Goal: Task Accomplishment & Management: Complete application form

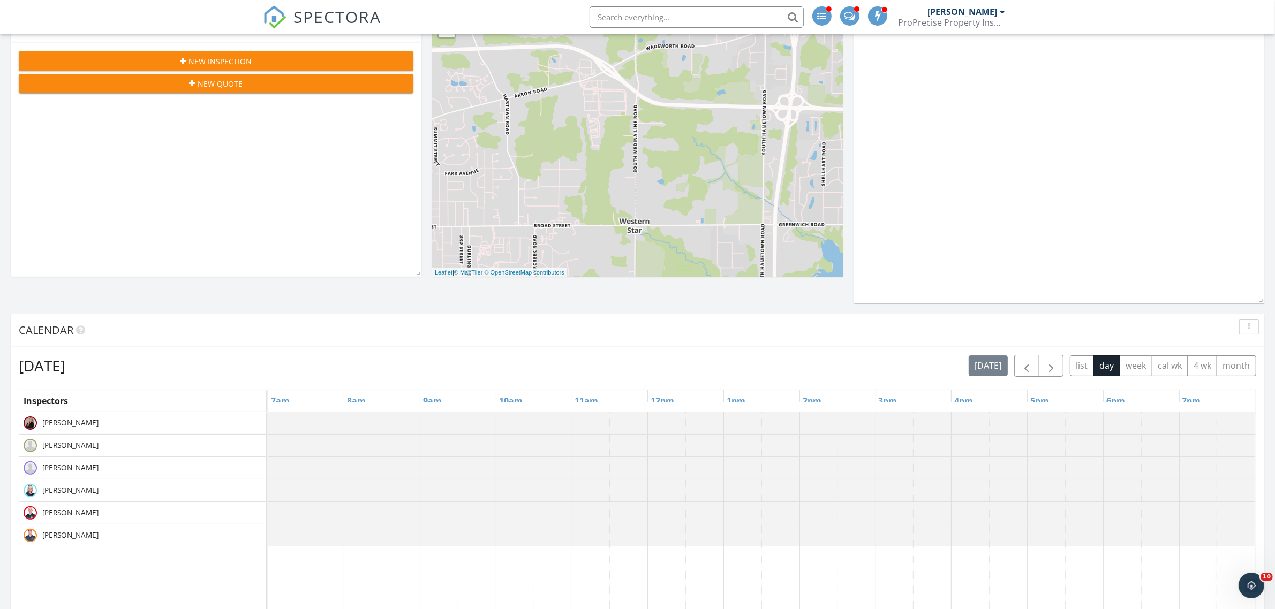
scroll to position [134, 0]
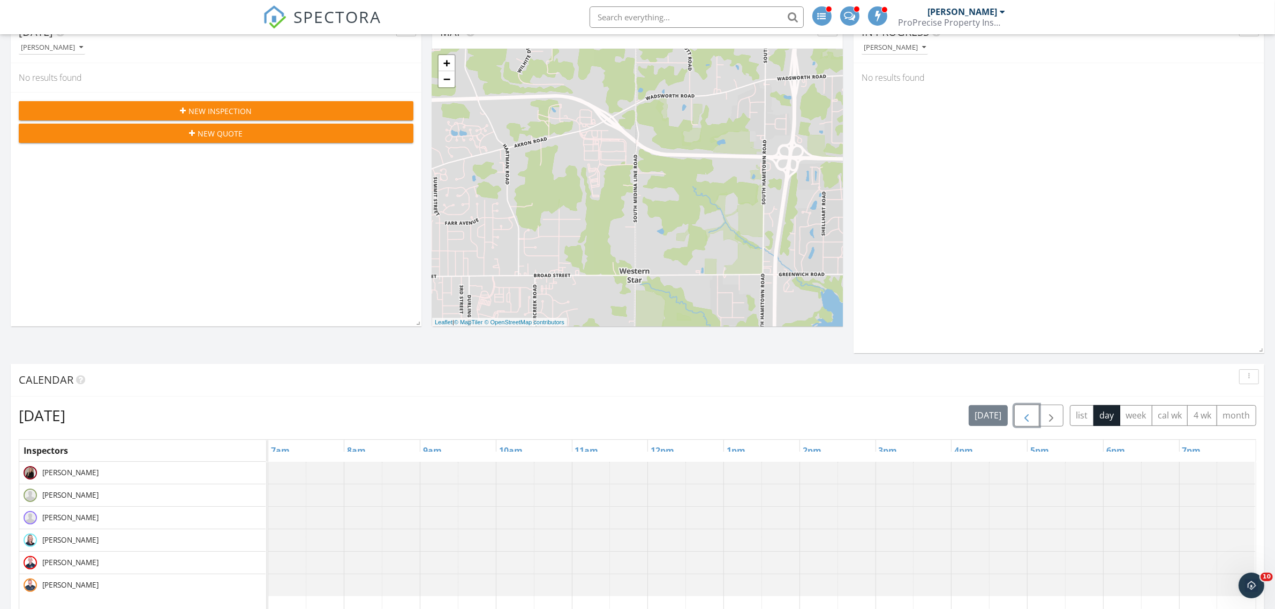
click at [1029, 413] on span "button" at bounding box center [1026, 415] width 13 height 13
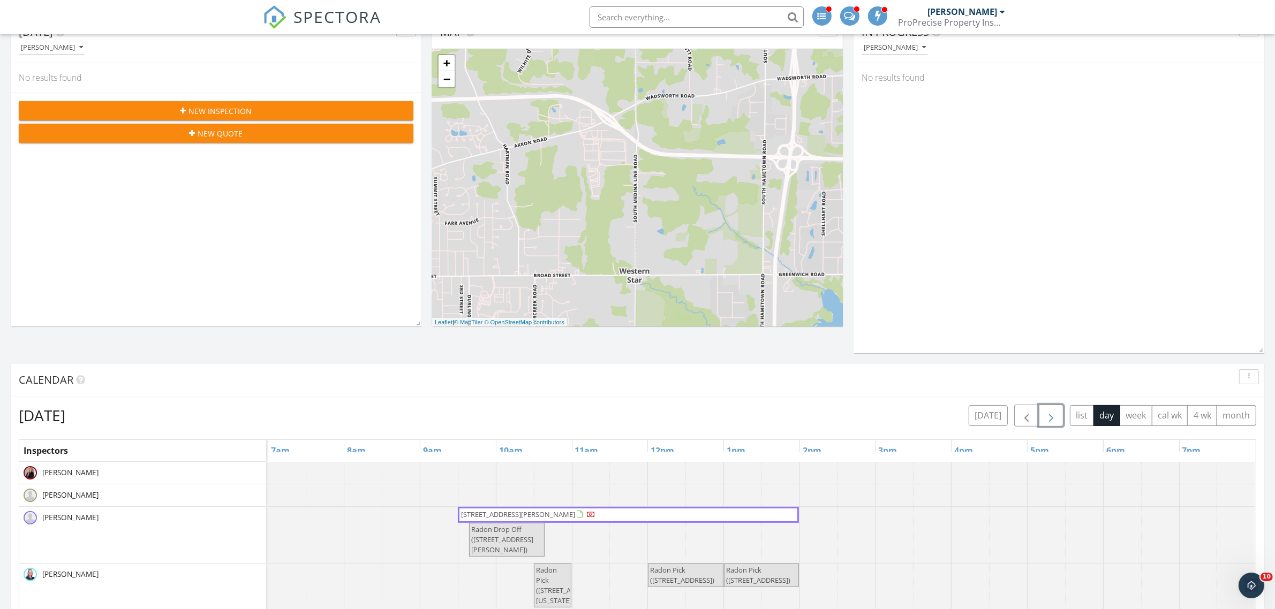
click at [1051, 413] on span "button" at bounding box center [1050, 415] width 13 height 13
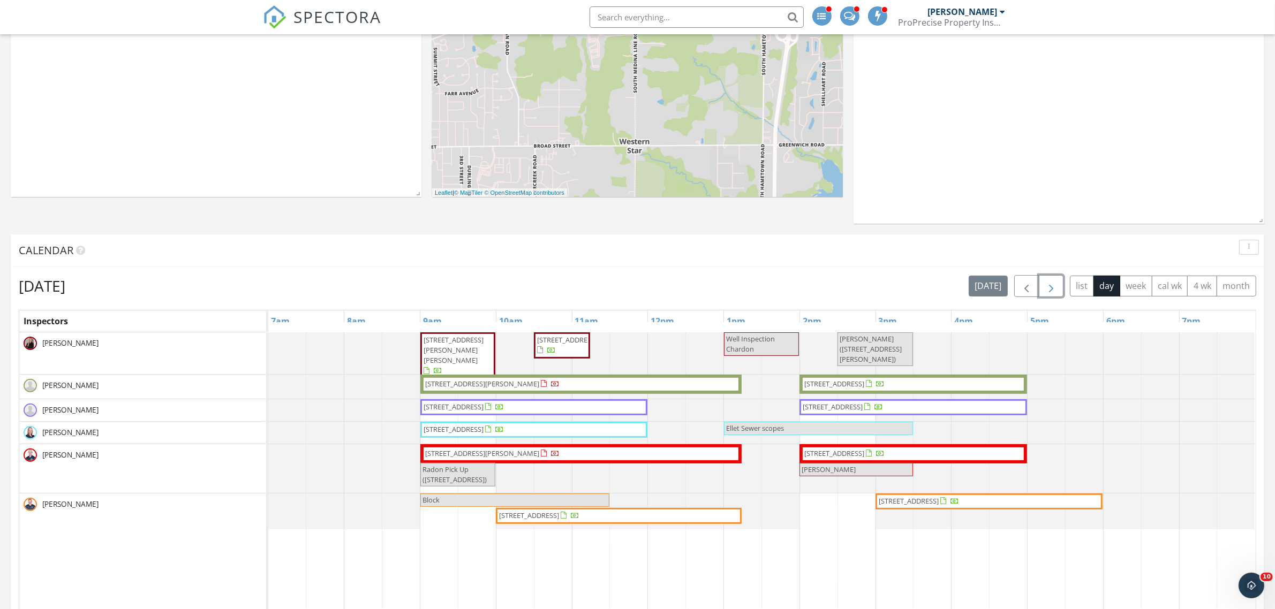
scroll to position [0, 0]
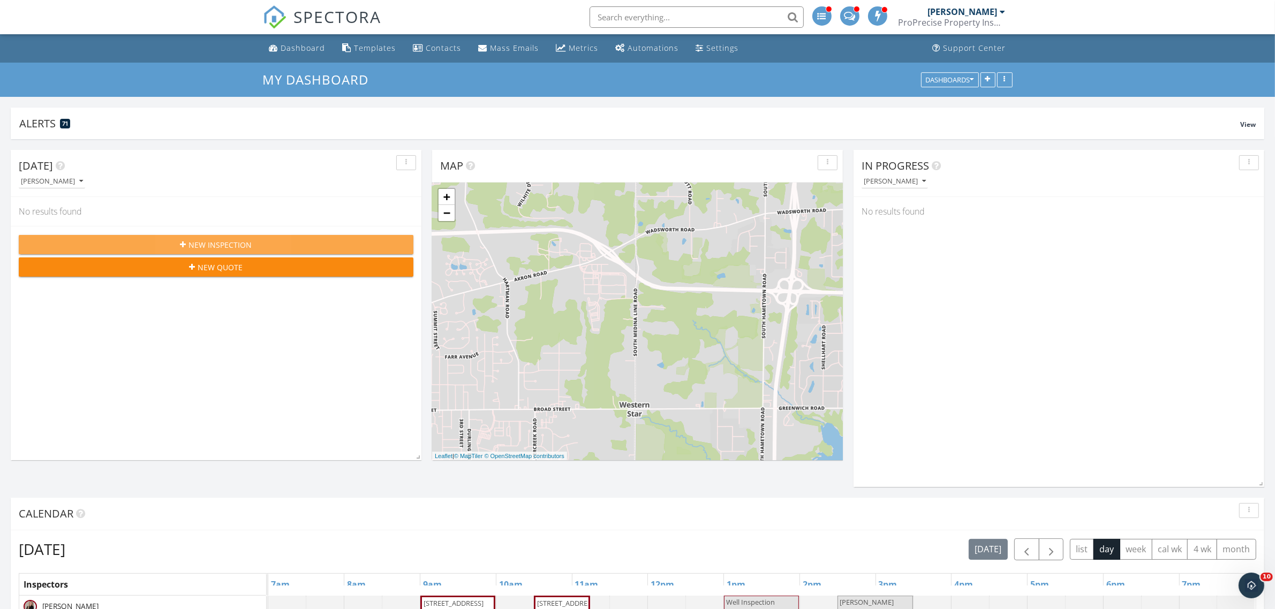
click at [246, 244] on span "New Inspection" at bounding box center [220, 244] width 63 height 11
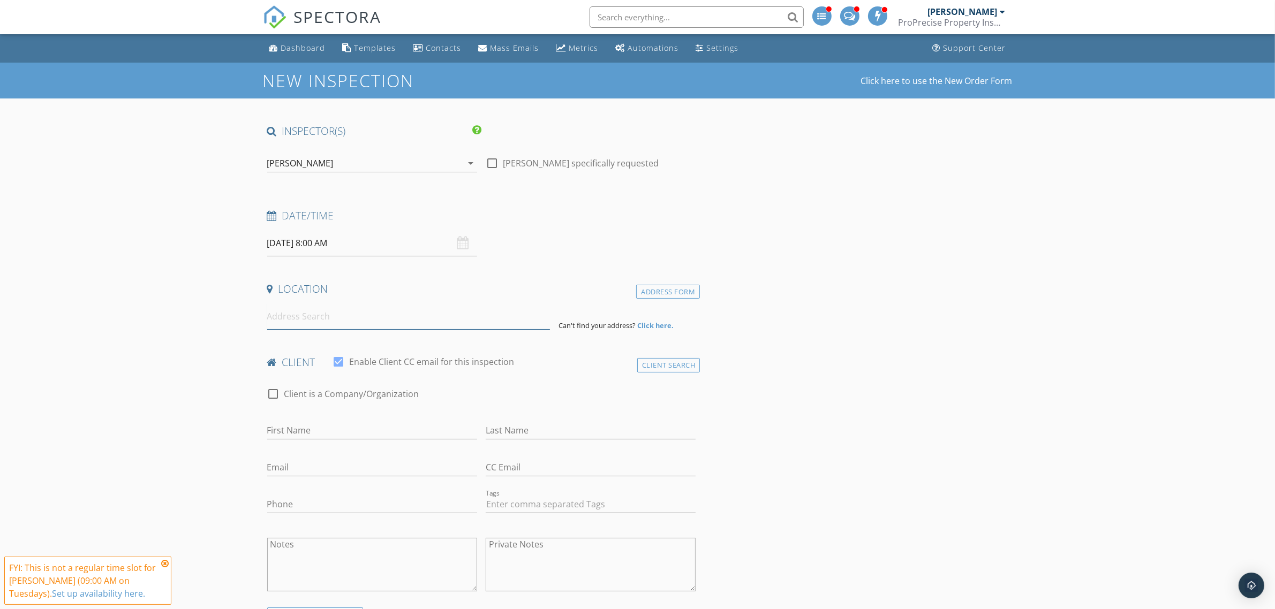
click at [290, 313] on input at bounding box center [408, 317] width 283 height 26
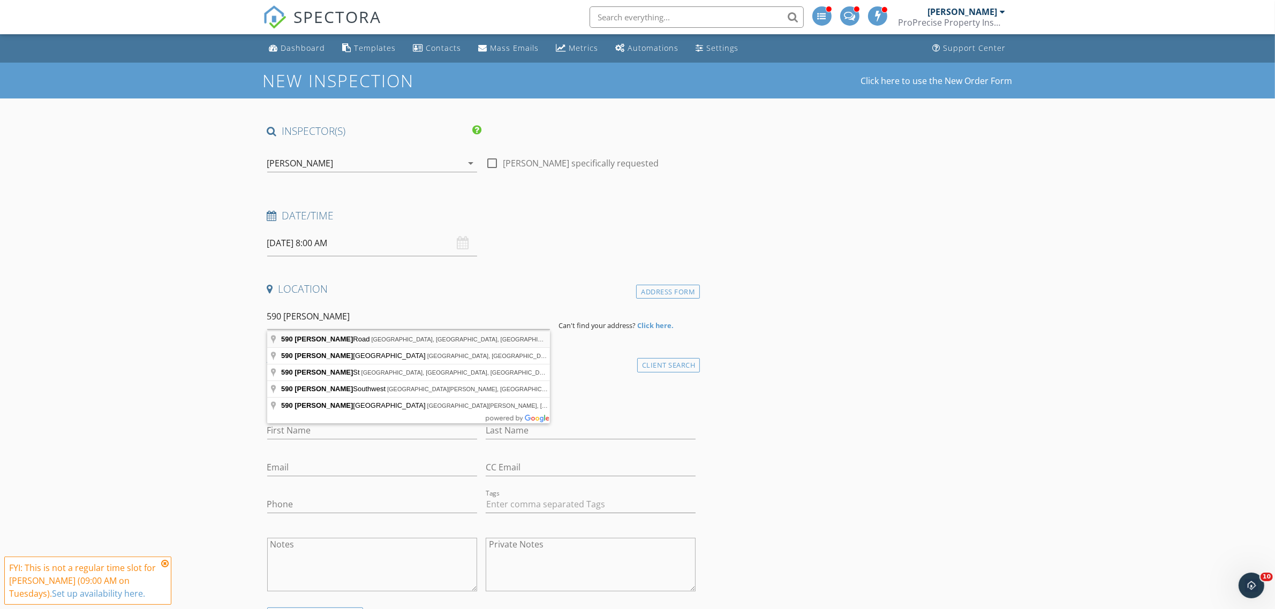
type input "590 Hillman Road, Akron, OH, USA"
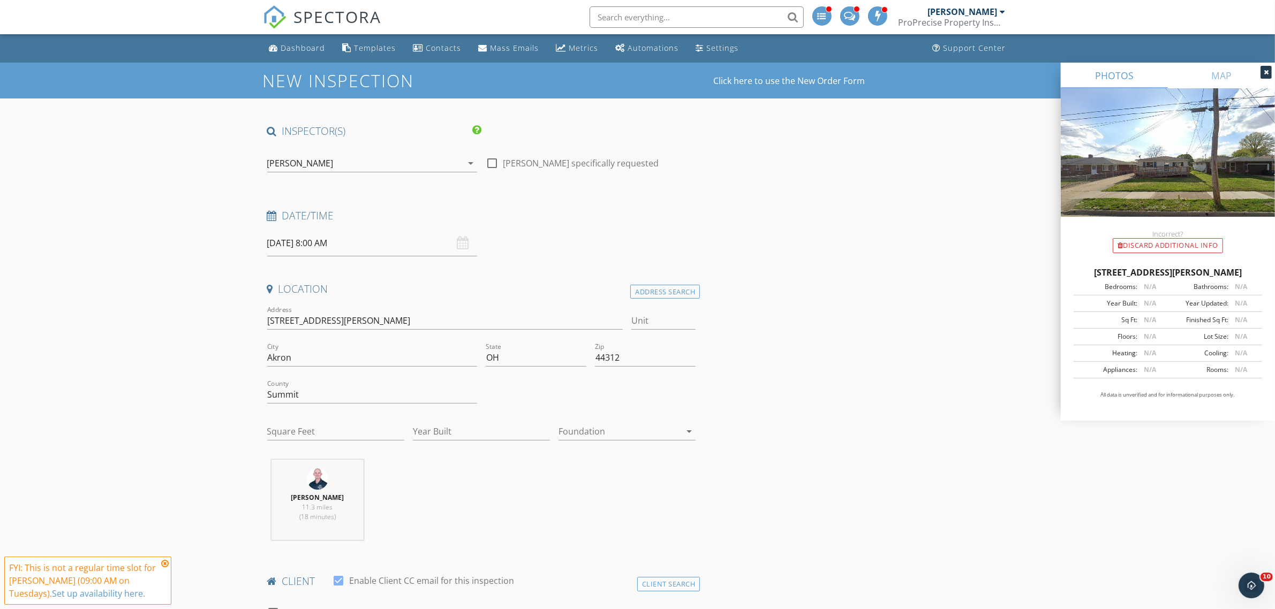
drag, startPoint x: 774, startPoint y: 247, endPoint x: 615, endPoint y: 270, distance: 161.2
drag, startPoint x: 615, startPoint y: 270, endPoint x: 204, endPoint y: 450, distance: 448.2
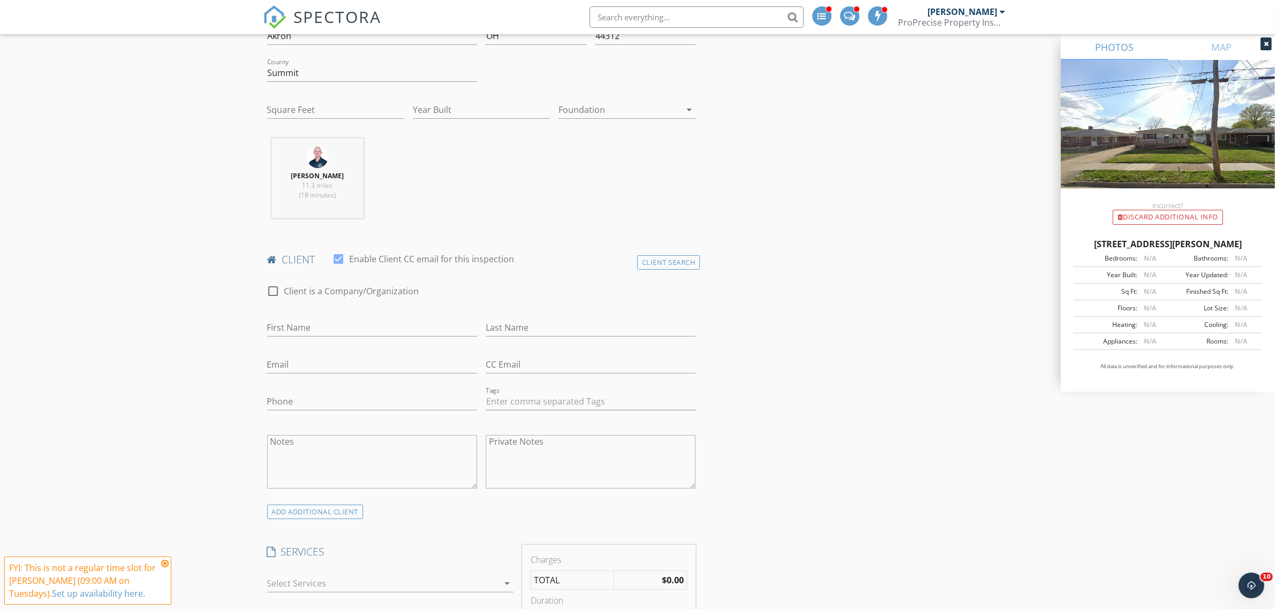
scroll to position [335, 0]
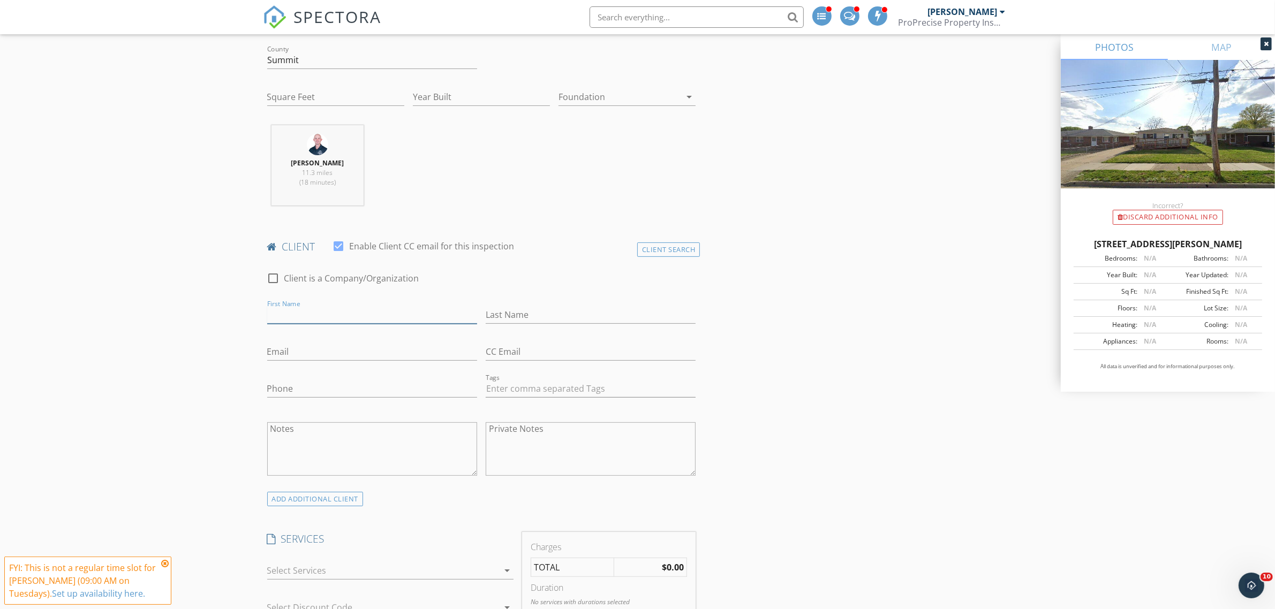
click at [332, 316] on input "First Name" at bounding box center [372, 315] width 210 height 18
type input "Chad"
click at [672, 250] on div "Client Search" at bounding box center [668, 249] width 63 height 14
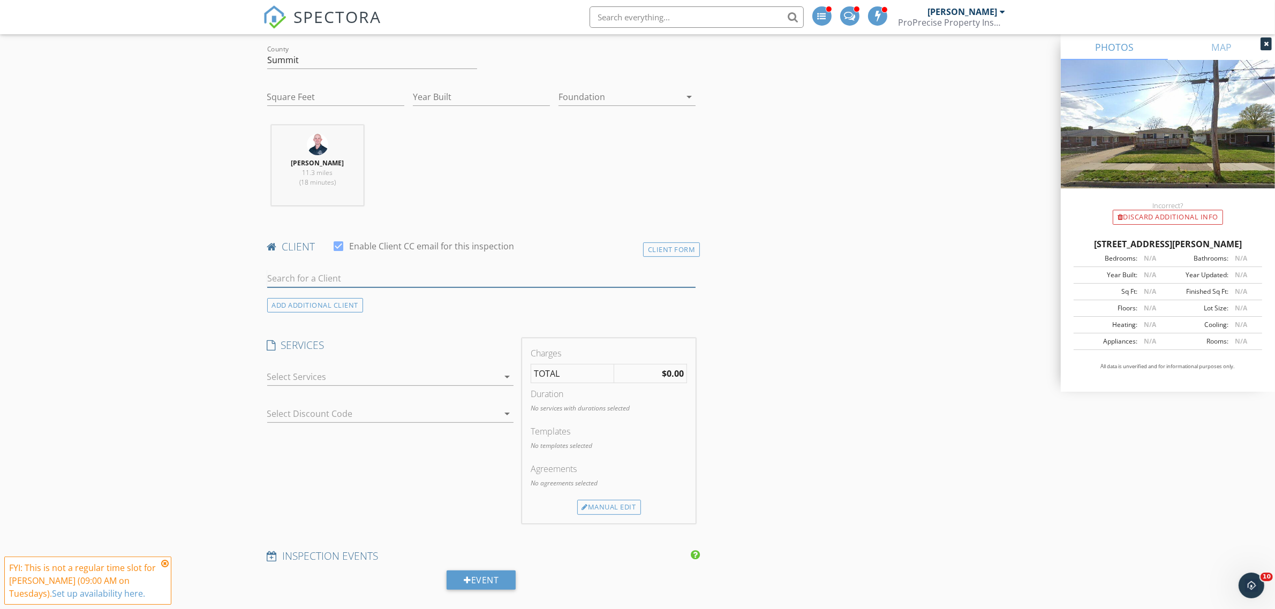
click at [357, 277] on input "text" at bounding box center [481, 279] width 429 height 18
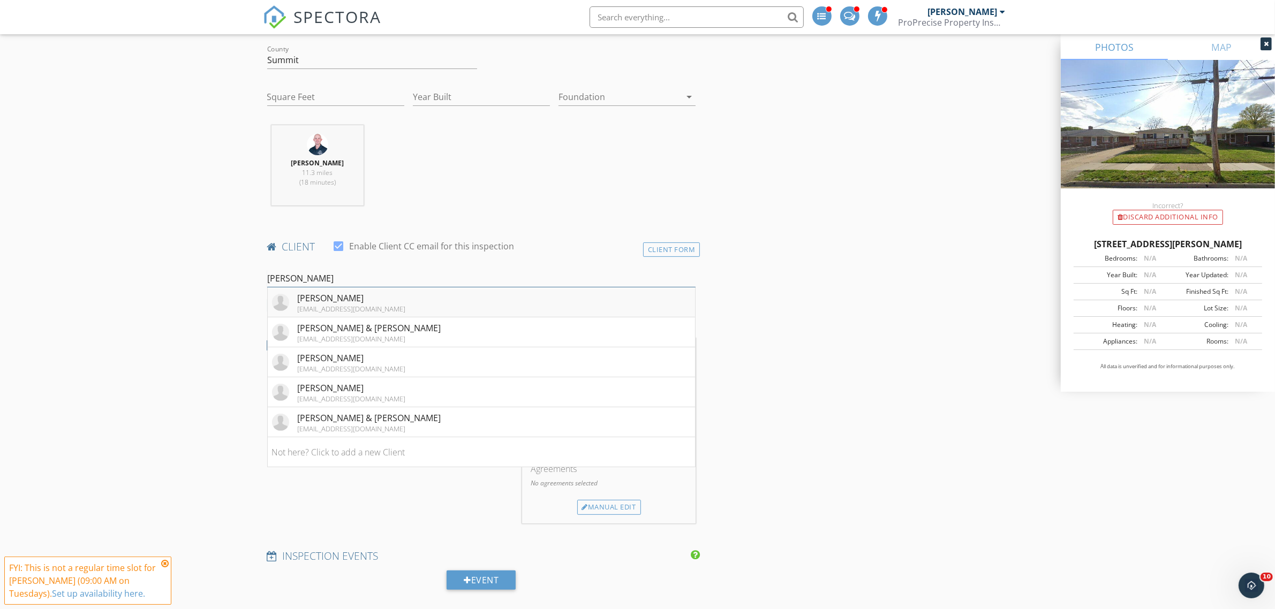
type input "chad"
click at [378, 298] on div "Chad Longstreth" at bounding box center [352, 298] width 108 height 13
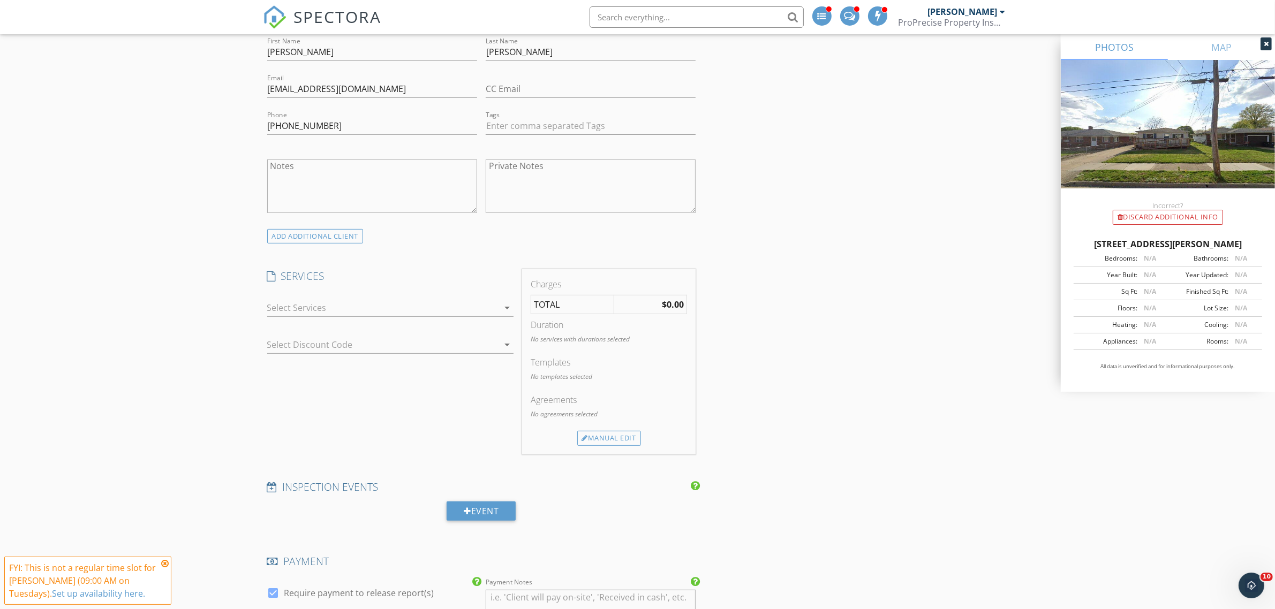
scroll to position [602, 0]
click at [316, 300] on div at bounding box center [382, 302] width 231 height 17
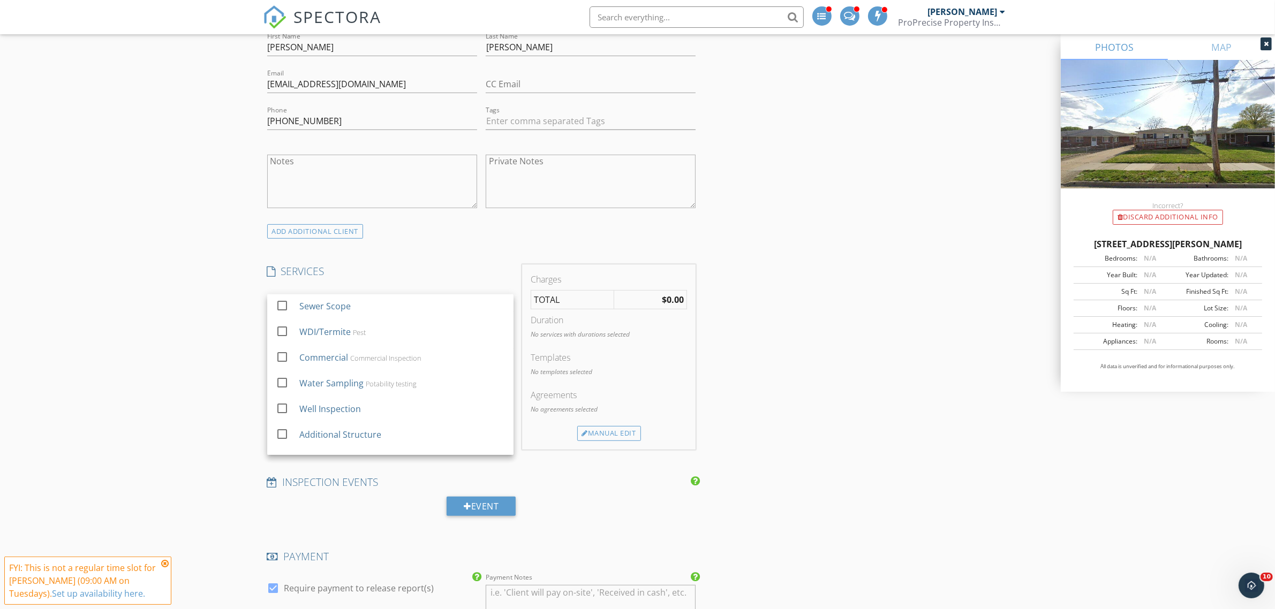
scroll to position [142, 0]
click at [285, 322] on div at bounding box center [282, 318] width 18 height 18
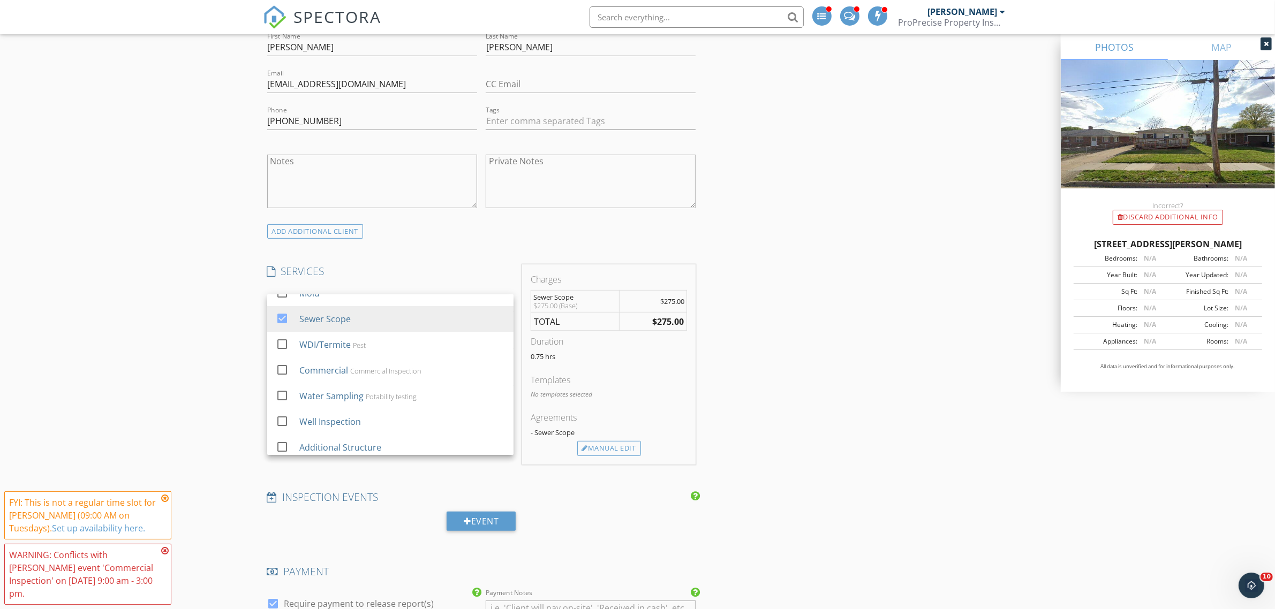
click at [223, 314] on div "New Inspection Click here to use the New Order Form INSPECTOR(S) check_box Ryan…" at bounding box center [637, 554] width 1275 height 2189
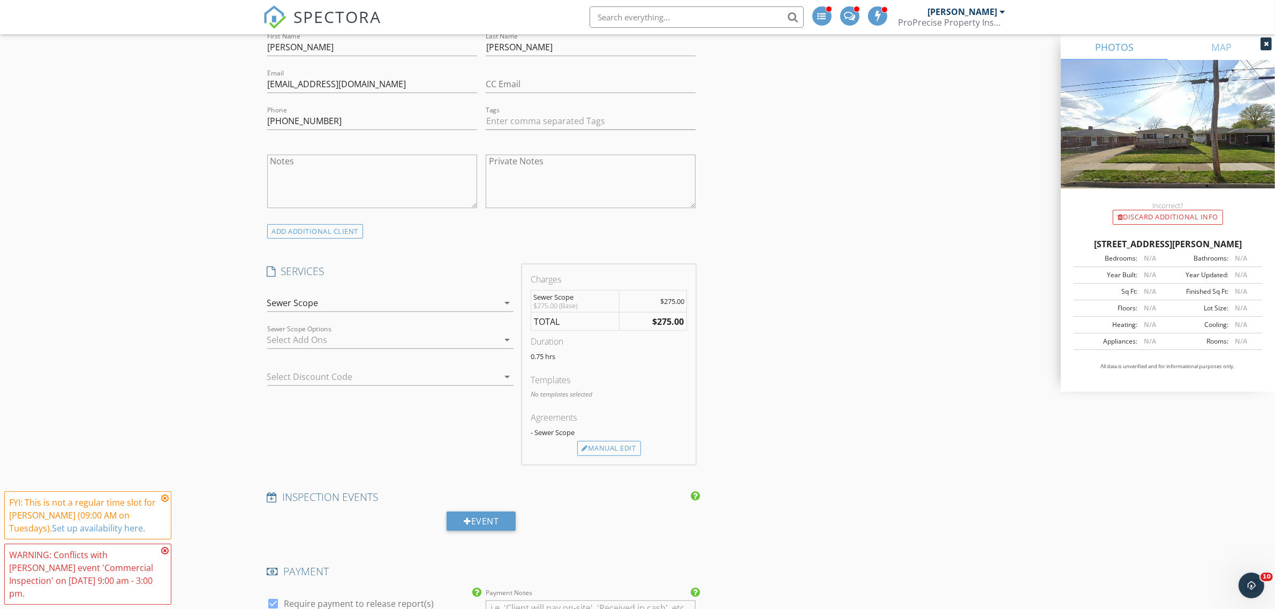
click at [359, 341] on div at bounding box center [382, 339] width 231 height 17
click at [291, 346] on div "check_box_outline_blank" at bounding box center [284, 343] width 17 height 13
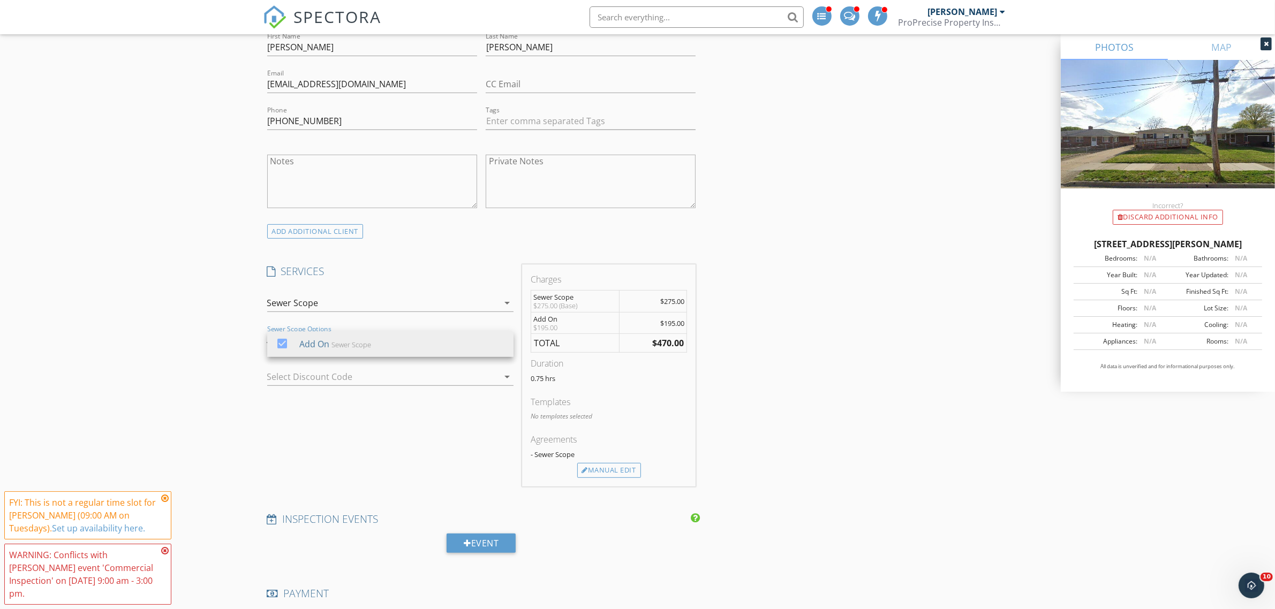
click at [755, 438] on div "INSPECTOR(S) check_box Ryan Coy PRIMARY check_box_outline_blank Kelly Newman ch…" at bounding box center [637, 583] width 749 height 2123
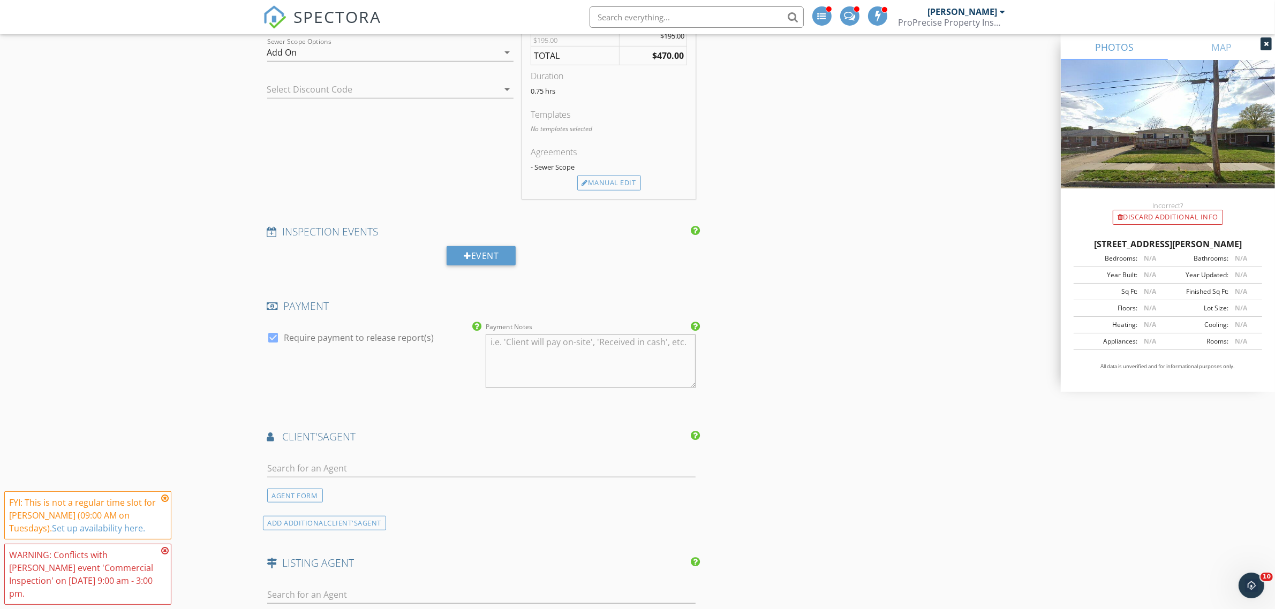
scroll to position [1004, 0]
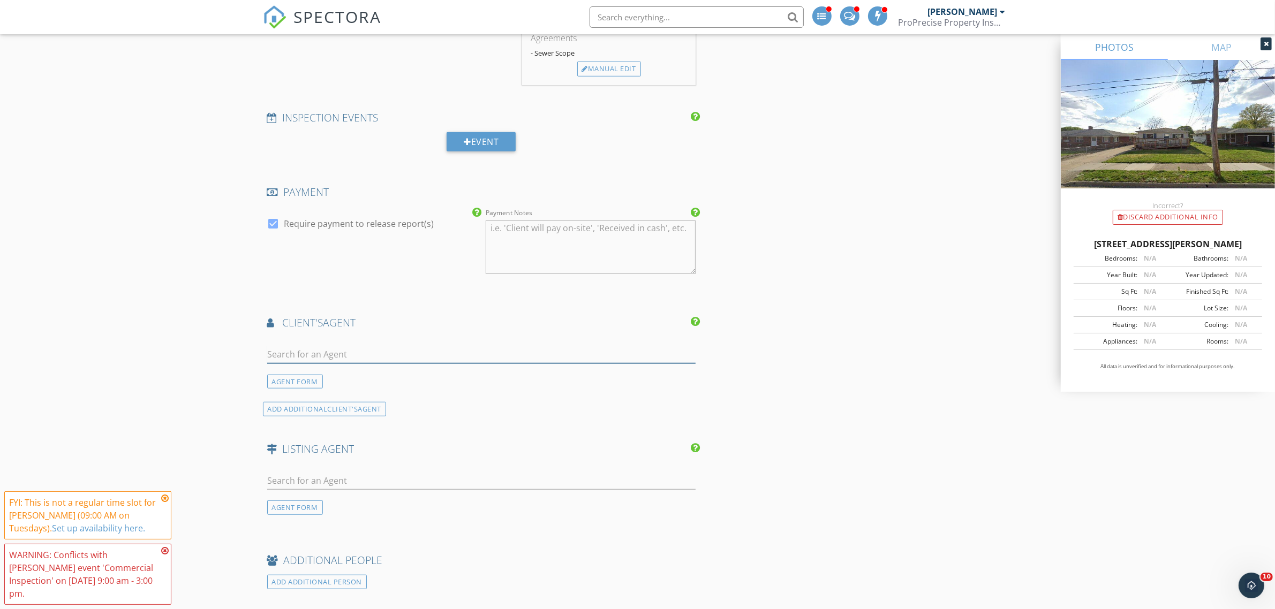
click at [365, 354] on input "text" at bounding box center [481, 355] width 429 height 18
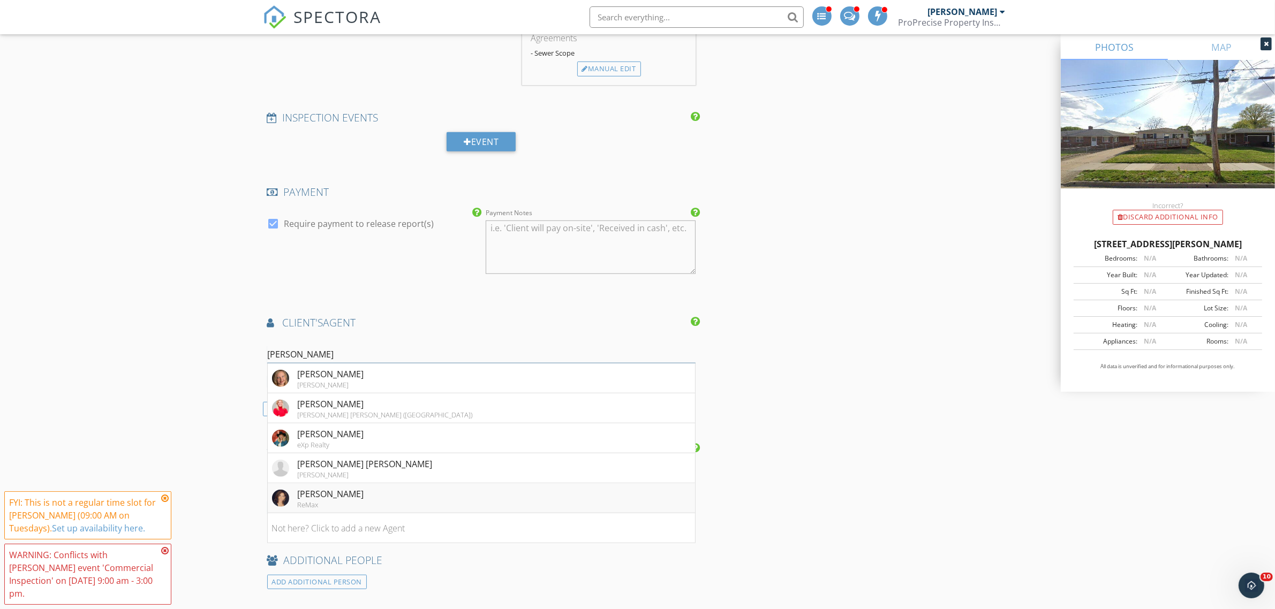
type input "Nancy"
click at [307, 498] on div "Nancy Bartlebaugh" at bounding box center [331, 494] width 66 height 13
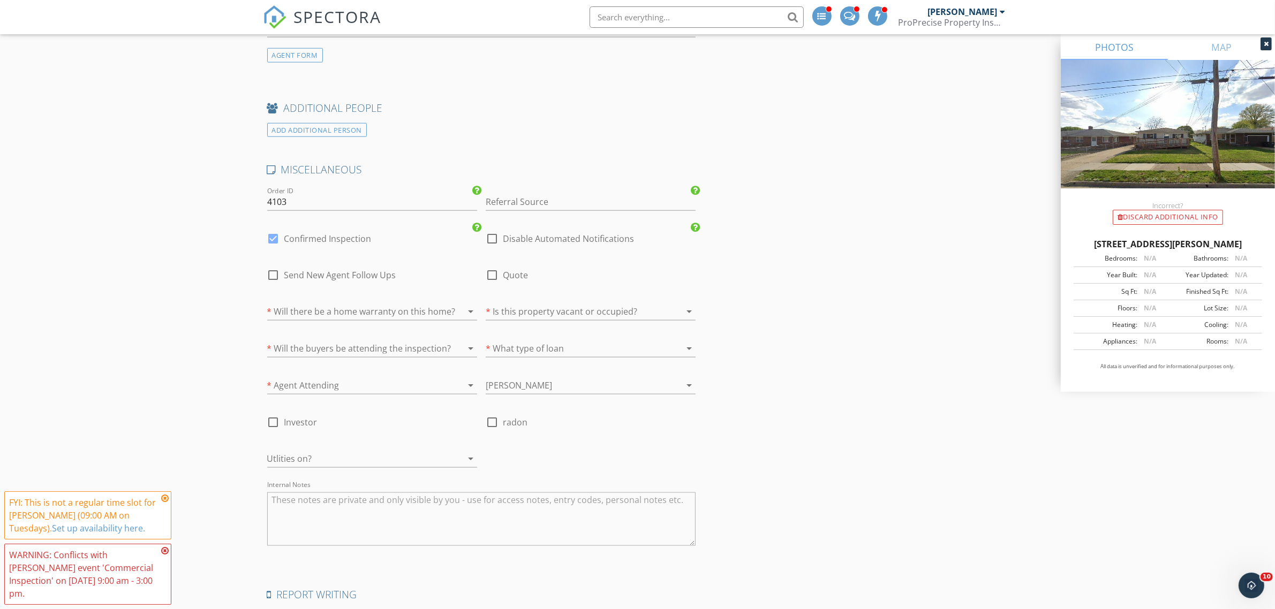
scroll to position [1673, 0]
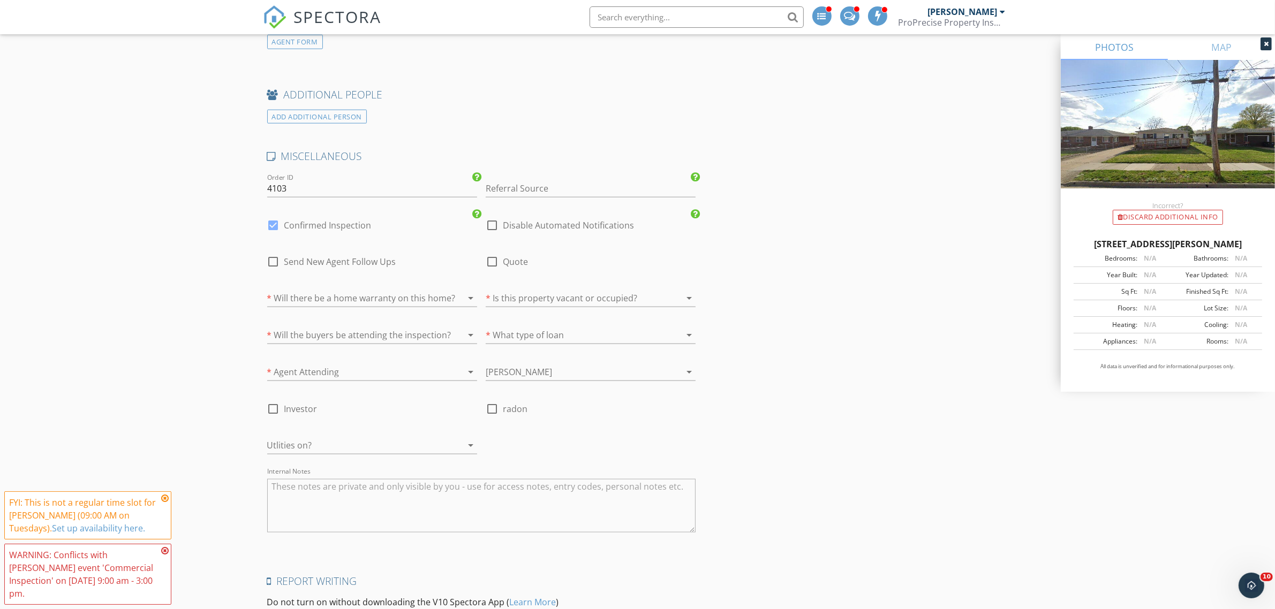
click at [493, 229] on div at bounding box center [492, 225] width 18 height 18
checkbox input "true"
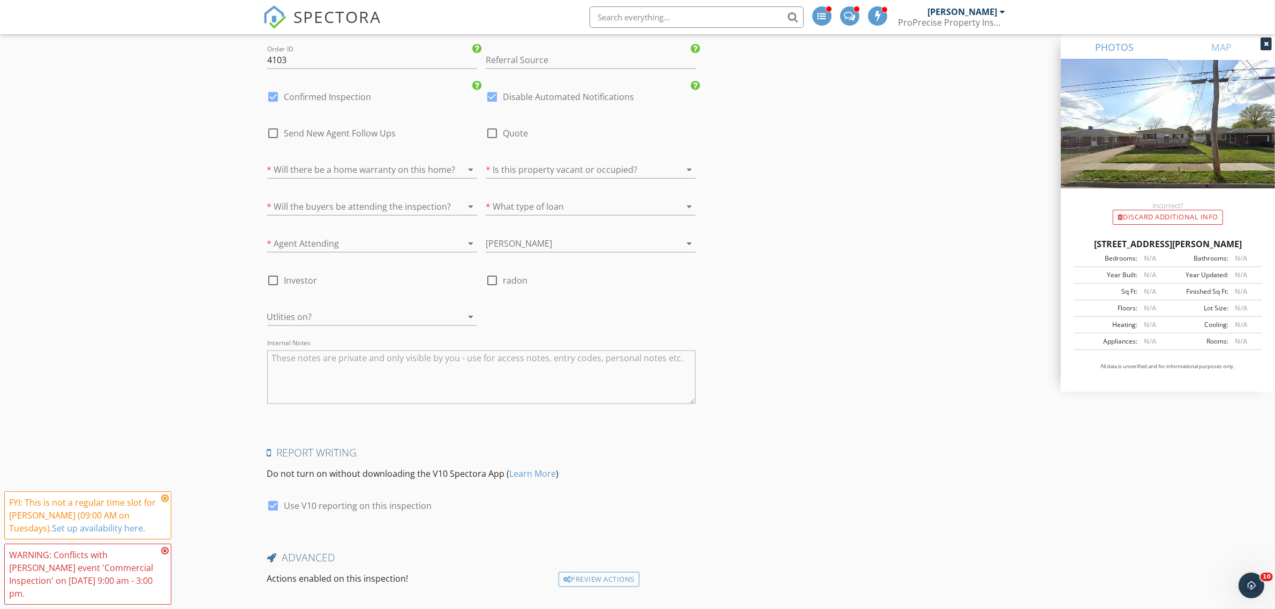
scroll to position [1807, 0]
click at [283, 309] on div at bounding box center [357, 311] width 180 height 17
click at [290, 322] on div "Yes" at bounding box center [372, 318] width 193 height 13
click at [292, 388] on textarea "Internal Notes" at bounding box center [481, 372] width 429 height 54
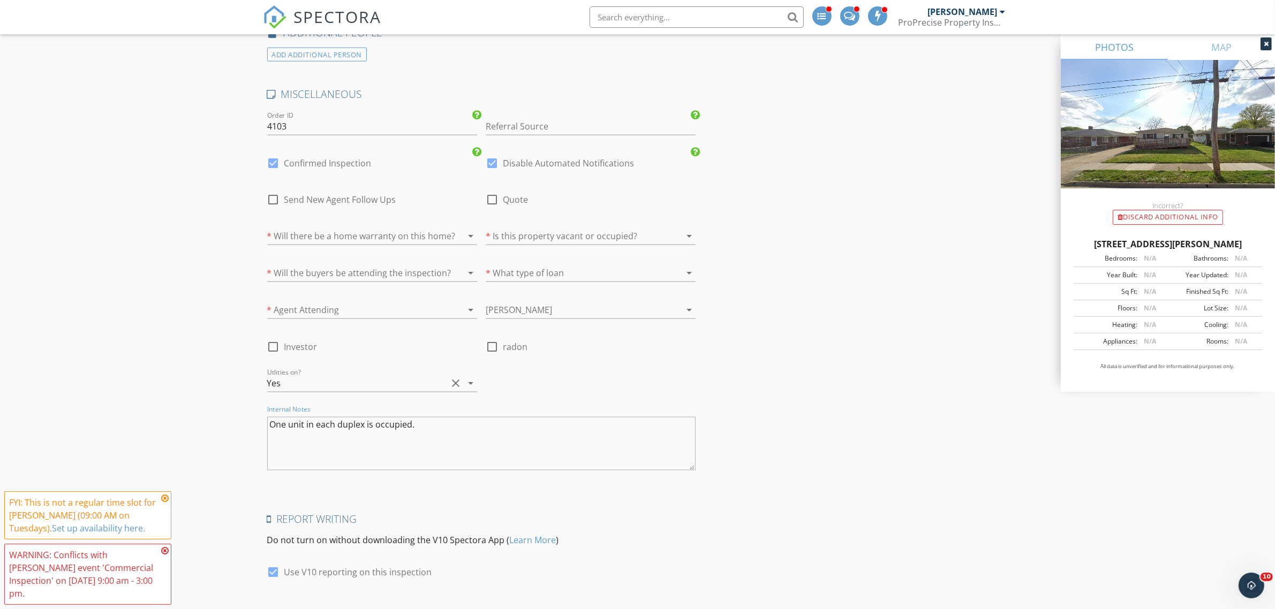
scroll to position [1668, 0]
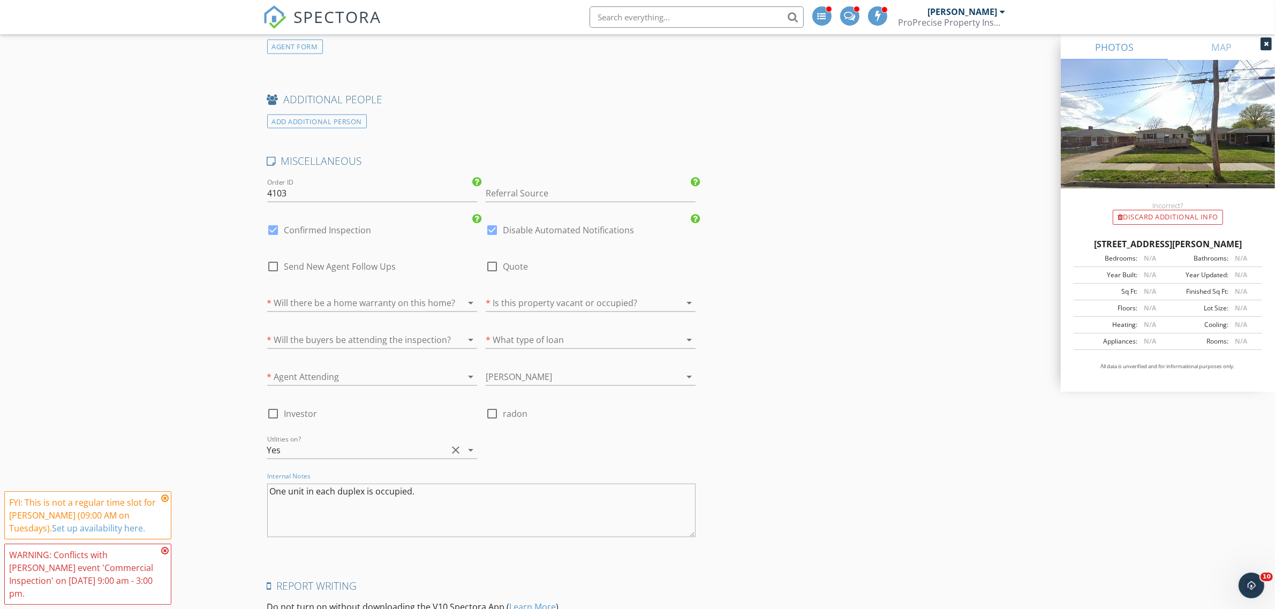
click at [327, 379] on div at bounding box center [357, 376] width 180 height 17
click at [329, 402] on div "no" at bounding box center [372, 408] width 193 height 13
click at [329, 304] on div at bounding box center [357, 302] width 180 height 17
click at [301, 330] on div "No" at bounding box center [372, 334] width 193 height 13
click at [590, 312] on div at bounding box center [576, 302] width 180 height 17
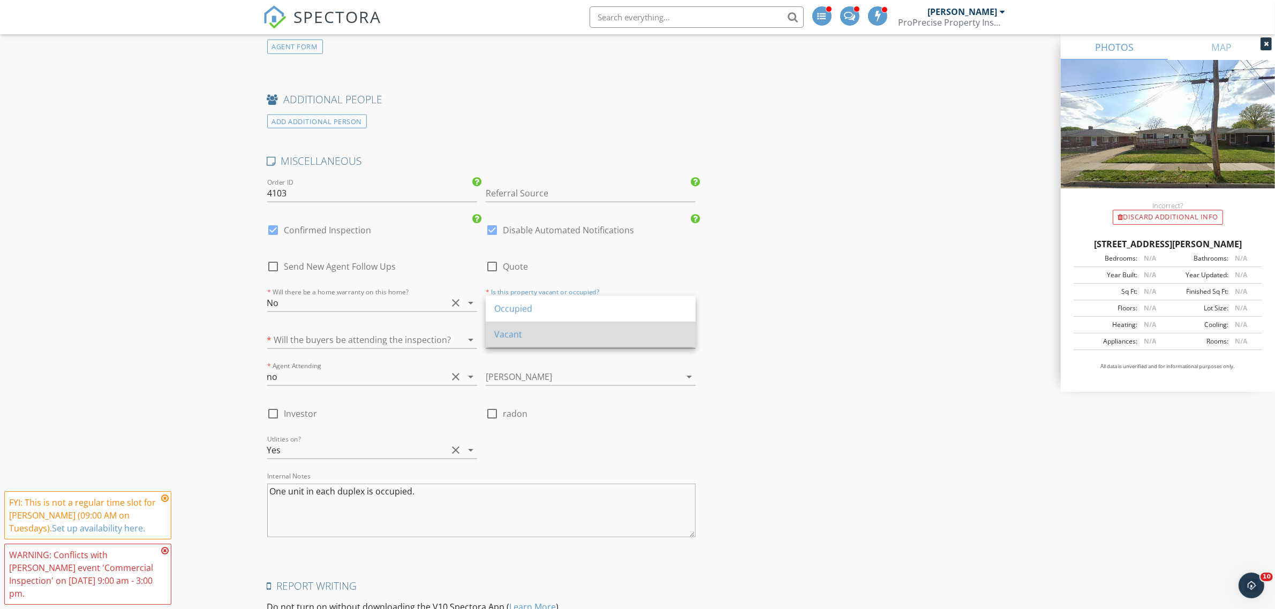
click at [555, 333] on div "Vacant" at bounding box center [590, 334] width 193 height 13
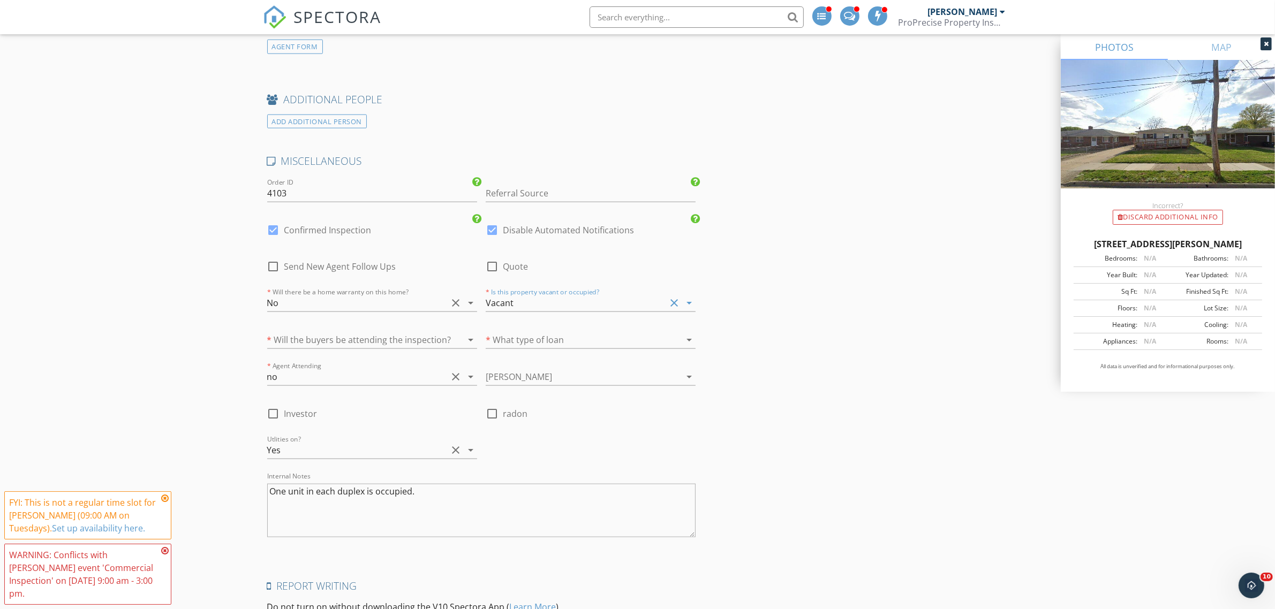
click at [550, 302] on div "Vacant" at bounding box center [576, 302] width 180 height 17
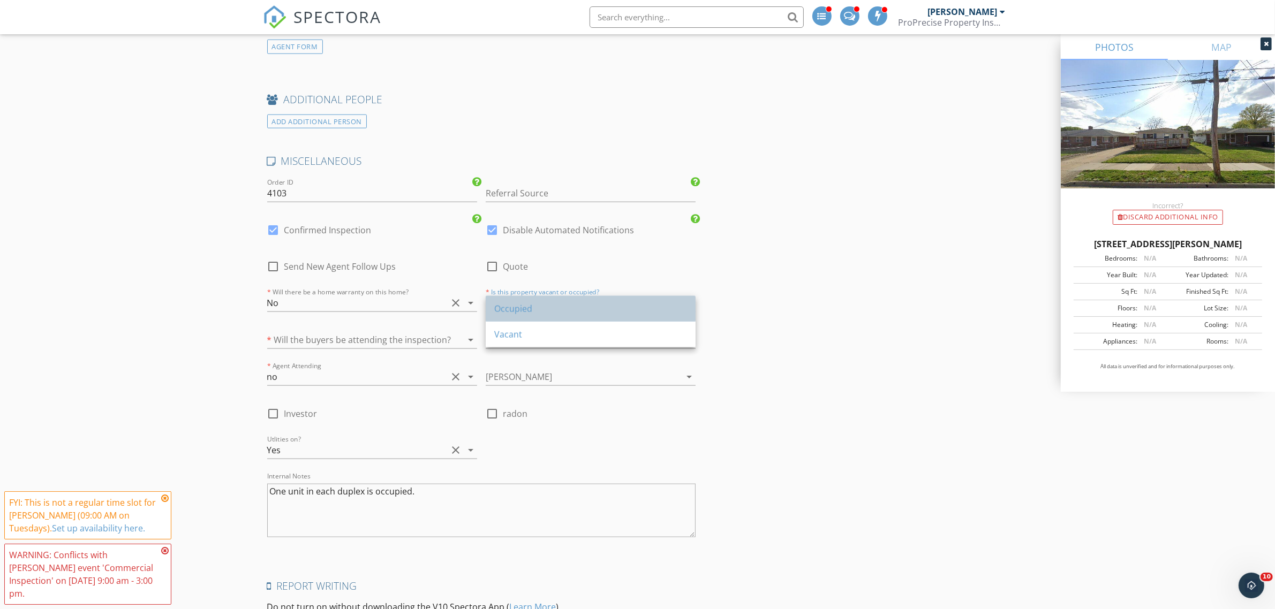
click at [545, 308] on div "Occupied" at bounding box center [590, 308] width 193 height 13
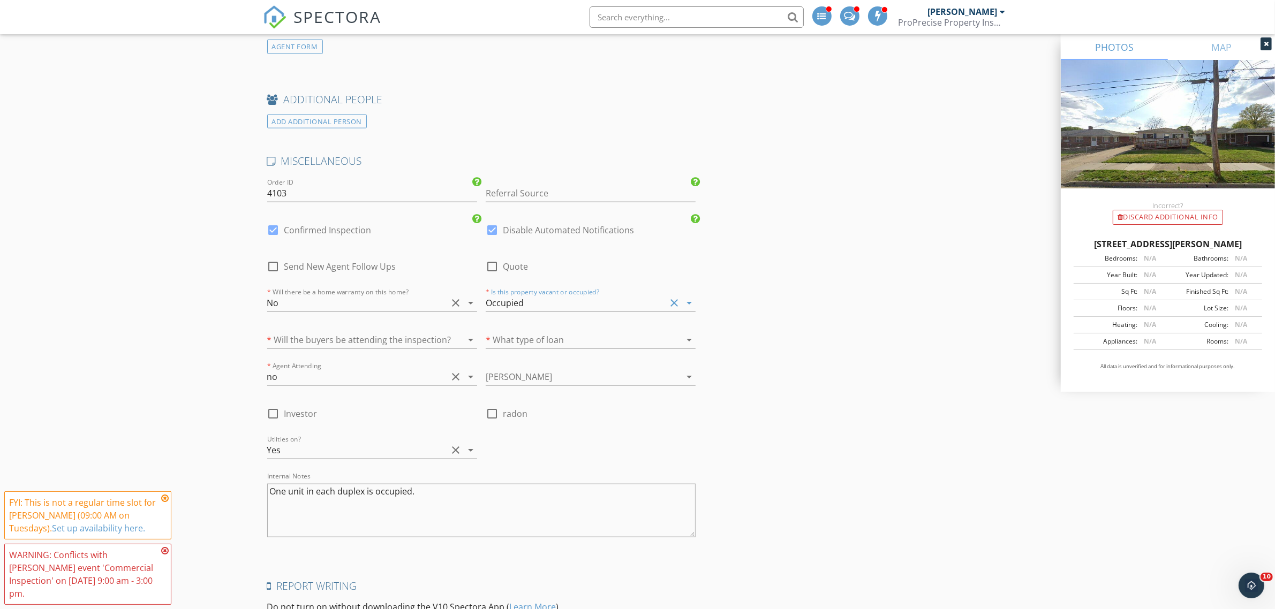
click at [402, 332] on div "* Will the buyers be attending the inspection? arrow_drop_down" at bounding box center [372, 342] width 210 height 35
click at [401, 340] on div at bounding box center [357, 339] width 180 height 17
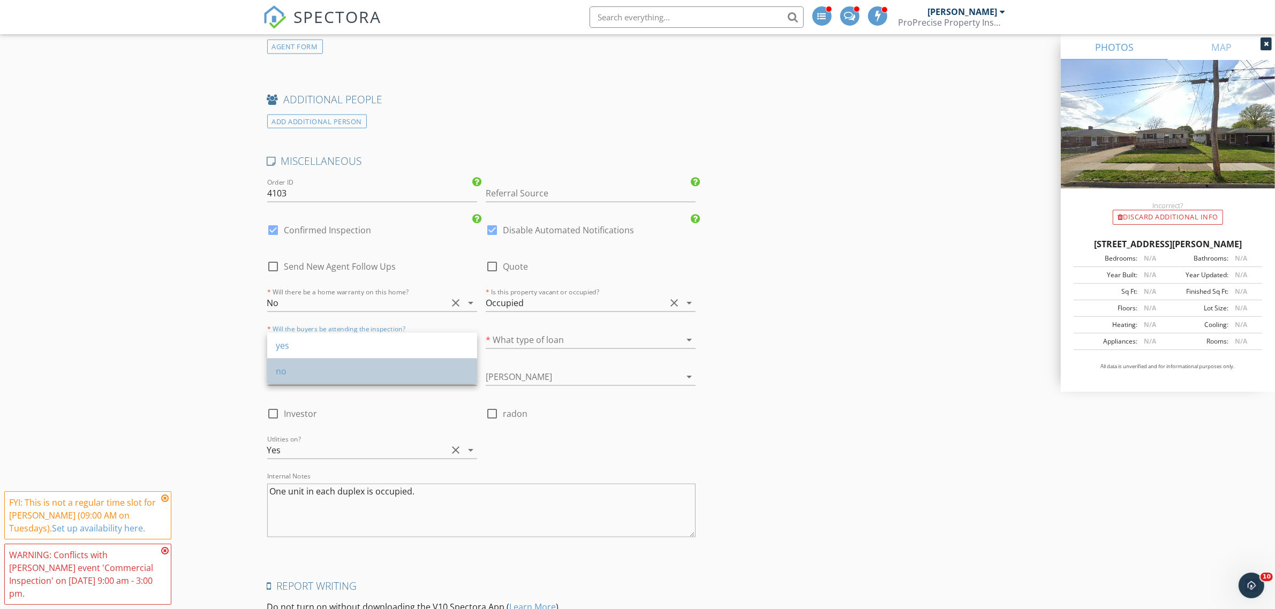
click at [395, 368] on div "no" at bounding box center [372, 371] width 193 height 13
click at [447, 502] on textarea "One unit in each duplex is occupied." at bounding box center [481, 511] width 429 height 54
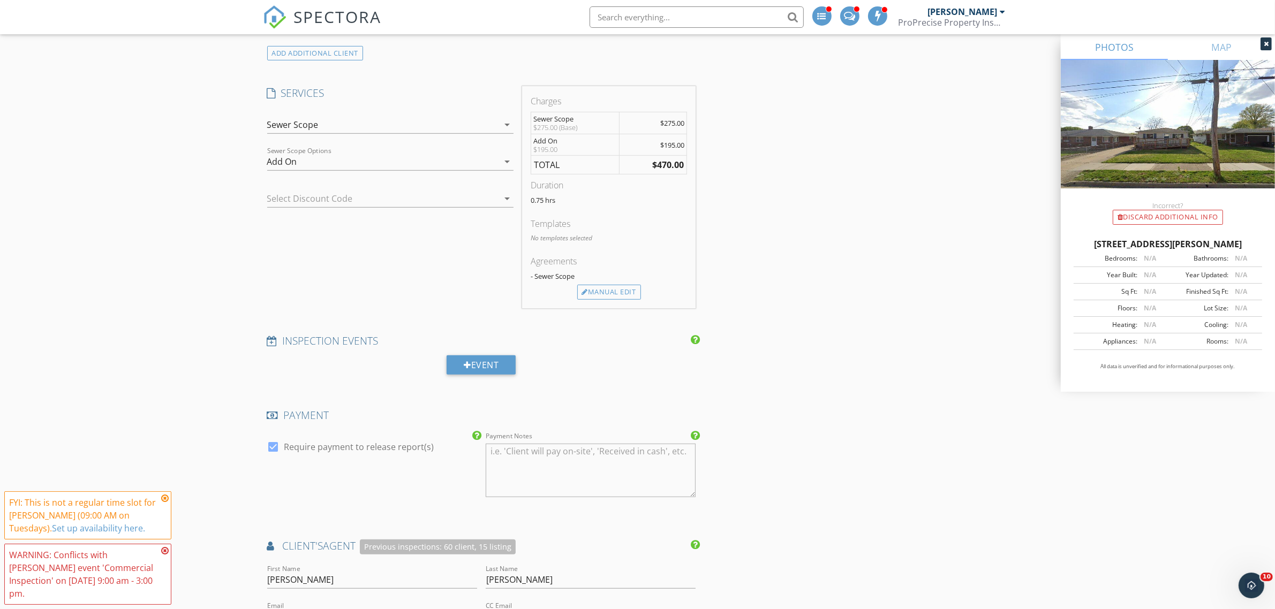
scroll to position [664, 0]
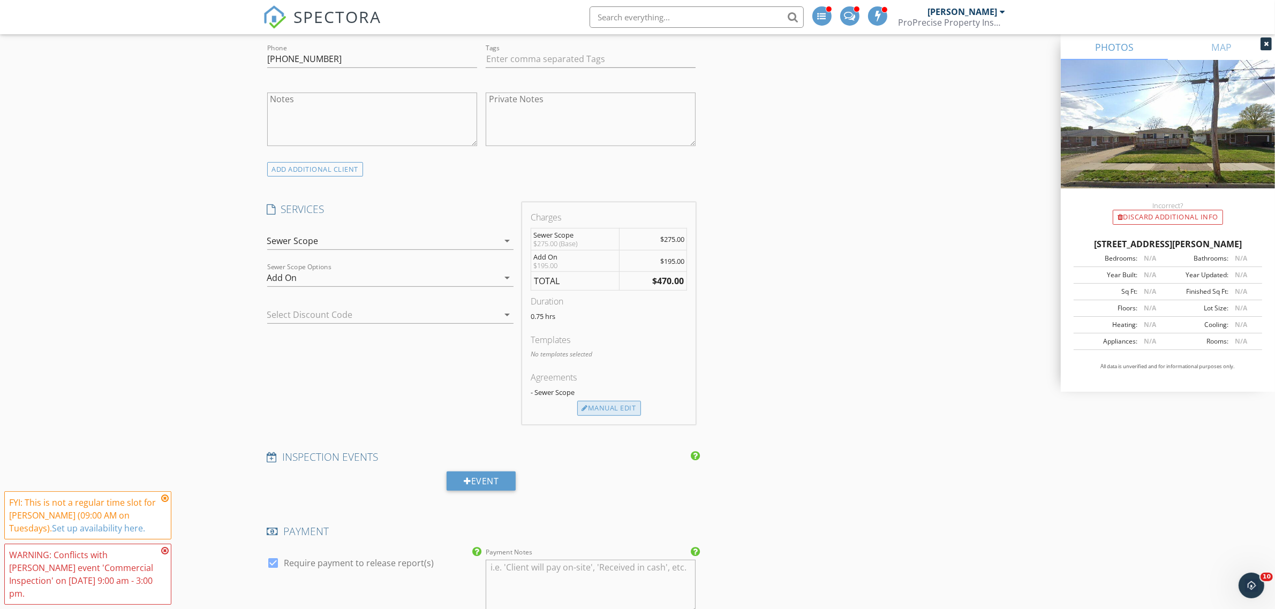
type textarea "One unit in each duplex is occupied. Chris may pop in. Never discussed with nan…"
click at [605, 407] on div "Manual Edit" at bounding box center [609, 408] width 64 height 15
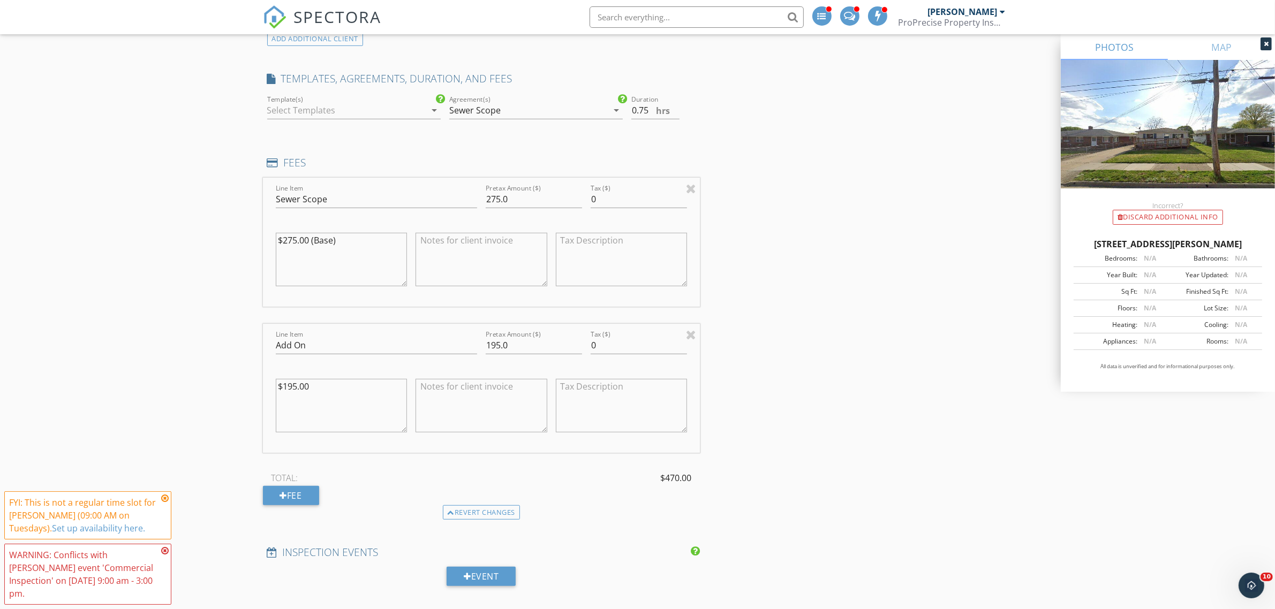
scroll to position [798, 0]
click at [277, 343] on input "Add On" at bounding box center [376, 342] width 201 height 18
click at [357, 343] on input "Sewer Add On" at bounding box center [376, 342] width 201 height 18
type input "Sewer Scope"
click at [345, 202] on input "Sewer Scope" at bounding box center [376, 196] width 201 height 18
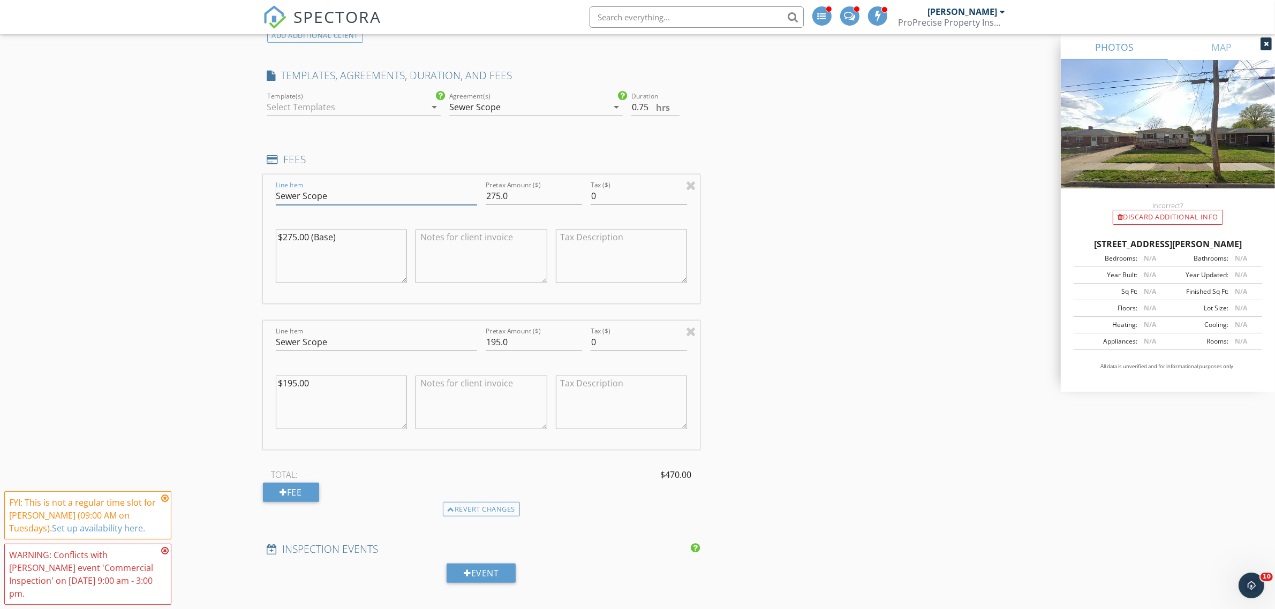
type input "Sewer Scope"
click at [359, 351] on input "Sewer Scope" at bounding box center [376, 342] width 201 height 18
click at [309, 494] on div "Fee" at bounding box center [291, 492] width 56 height 19
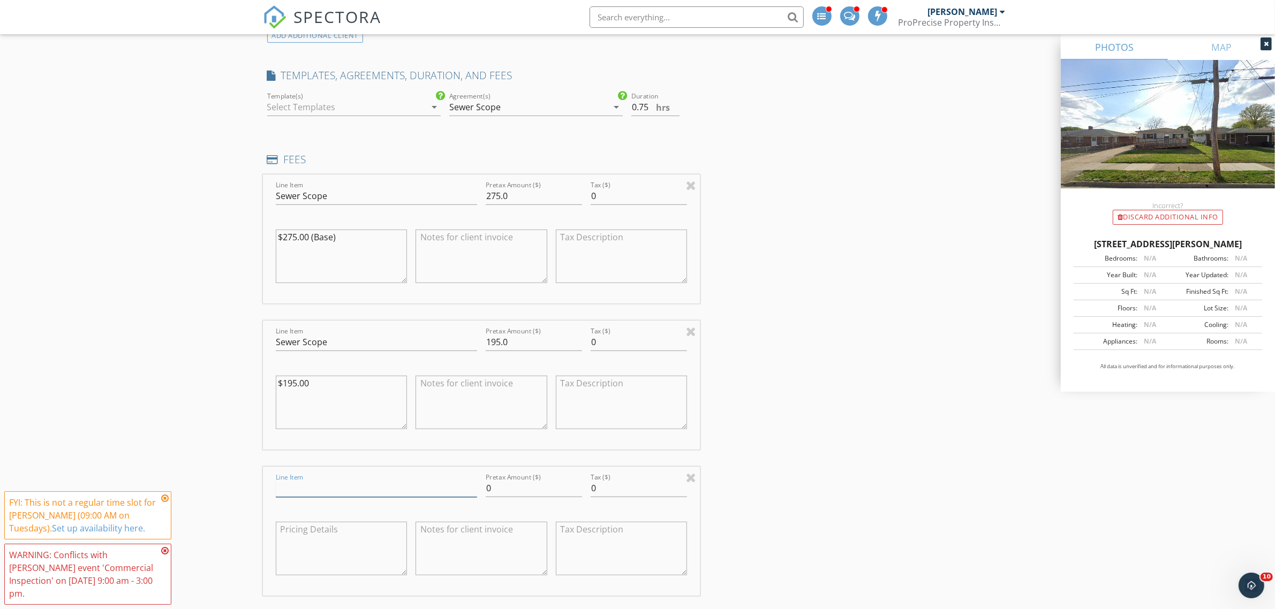
click at [324, 493] on input "Line Item" at bounding box center [376, 489] width 201 height 18
type input "Discount"
click at [499, 343] on input "195.0" at bounding box center [534, 342] width 96 height 18
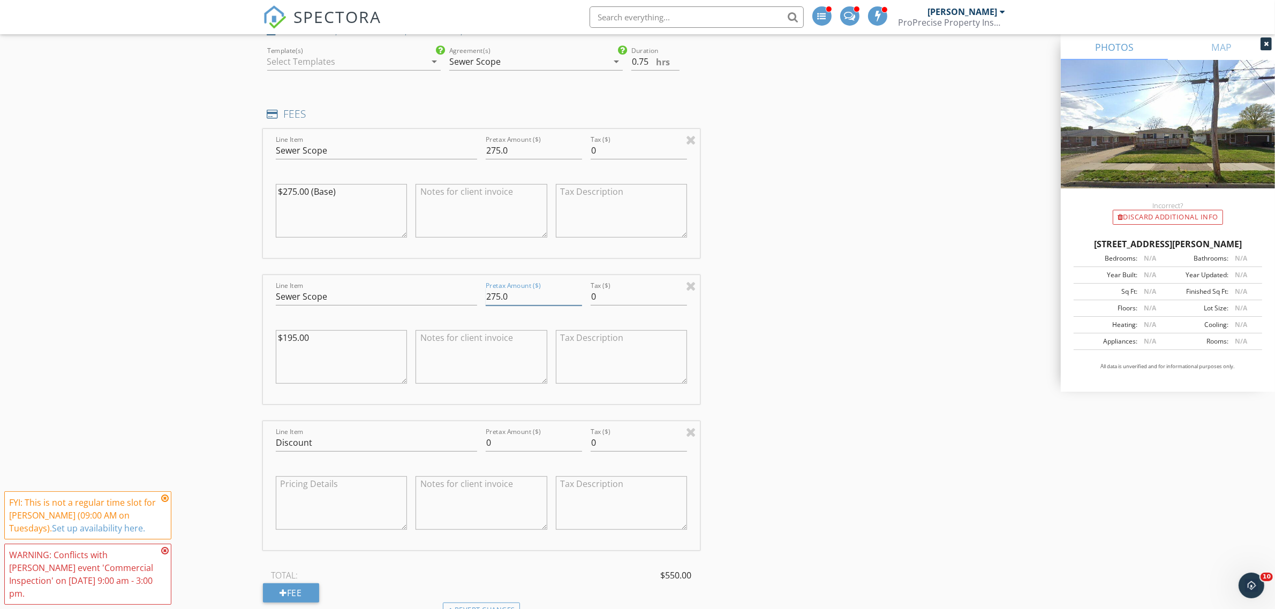
scroll to position [932, 0]
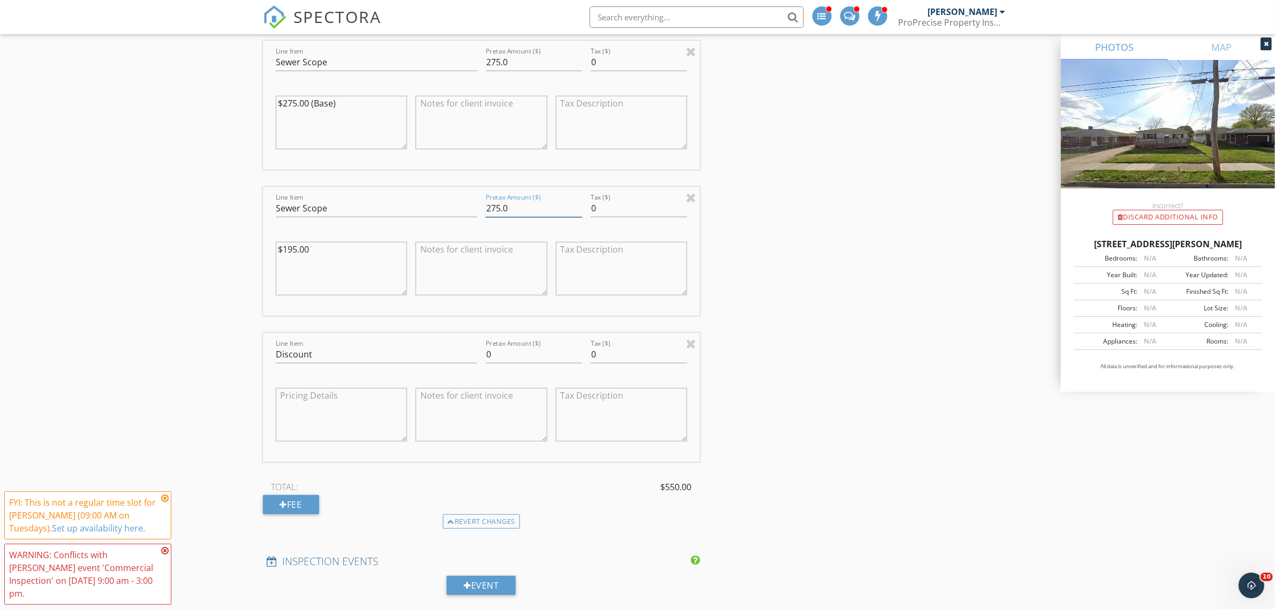
type input "275.0"
drag, startPoint x: 499, startPoint y: 353, endPoint x: 480, endPoint y: 353, distance: 19.3
click at [480, 353] on div "Line Item Discount Pretax Amount ($) 0 Tax ($) 0" at bounding box center [481, 397] width 437 height 129
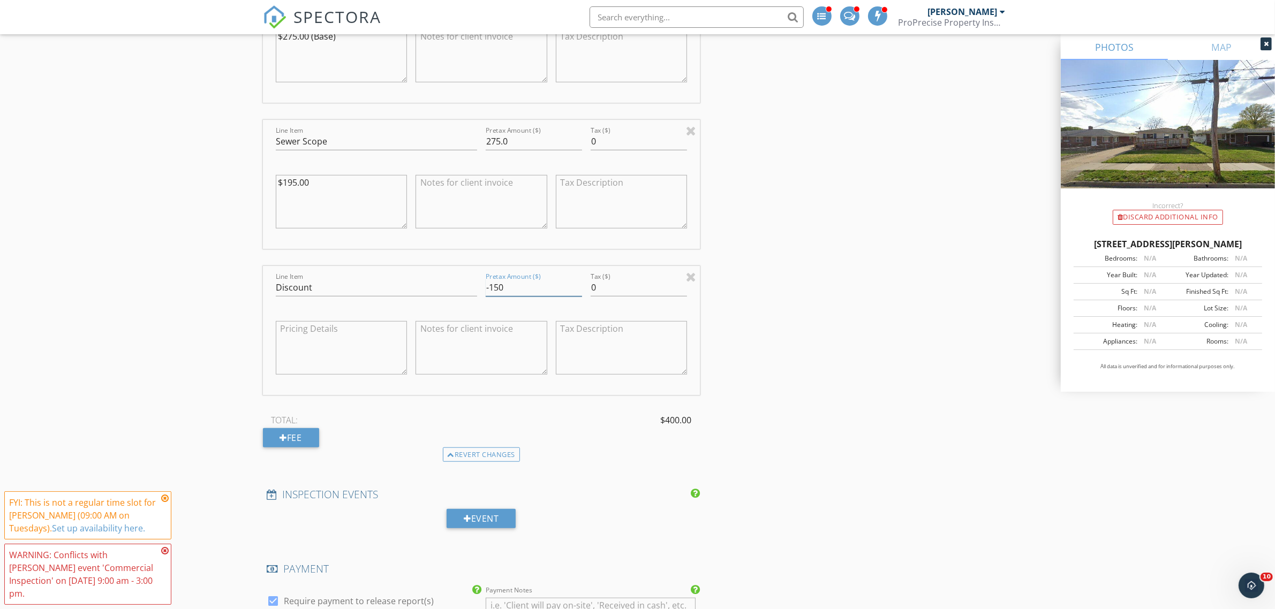
type input "-150"
click at [836, 234] on div "INSPECTOR(S) check_box Ryan Coy PRIMARY check_box_outline_blank Kelly Newman ch…" at bounding box center [637, 474] width 749 height 2699
click at [441, 333] on textarea at bounding box center [481, 348] width 132 height 54
type textarea "598 Hillman Rd."
click at [453, 206] on textarea at bounding box center [481, 202] width 132 height 54
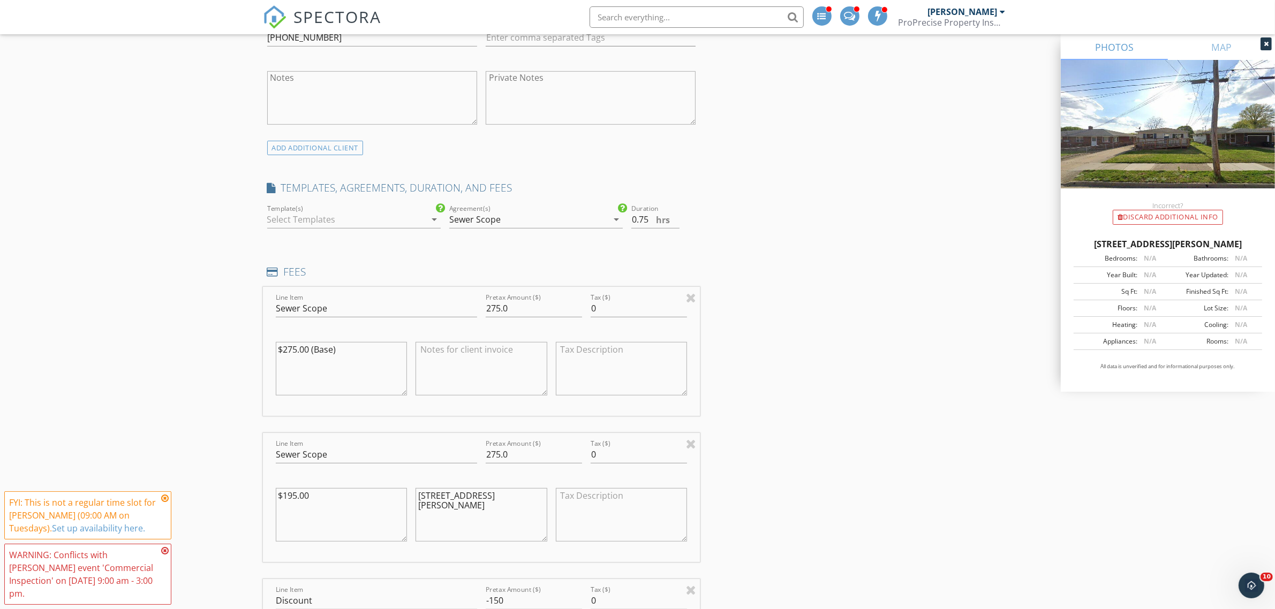
scroll to position [664, 0]
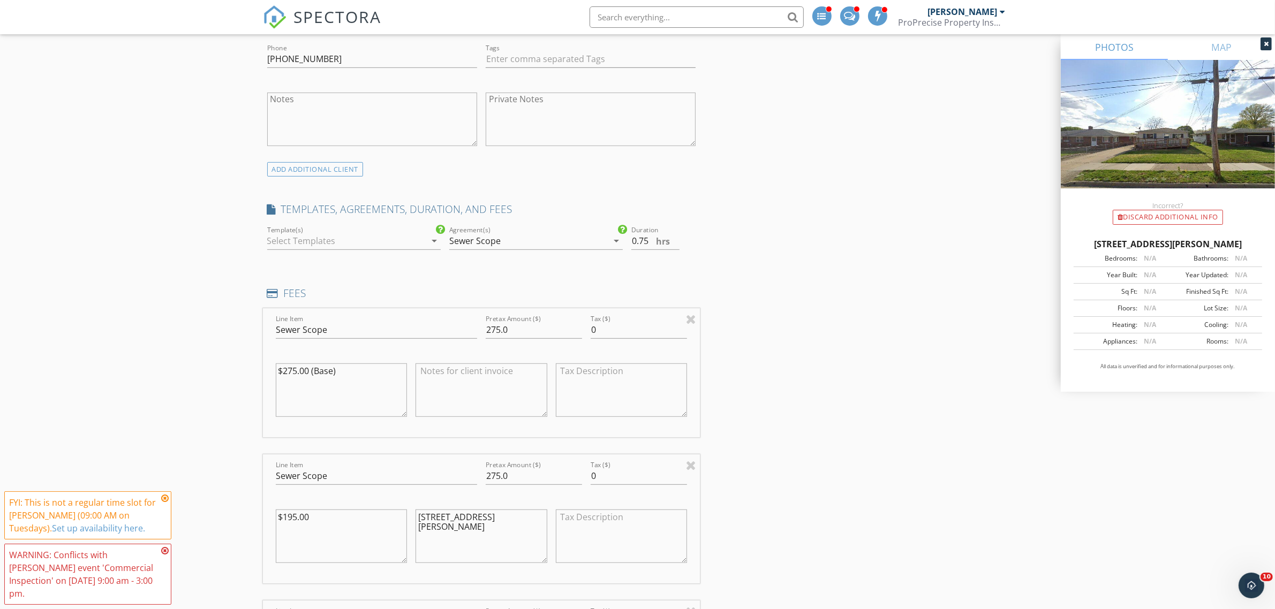
type textarea "600 Hillman Rd."
click at [376, 242] on div at bounding box center [346, 240] width 158 height 17
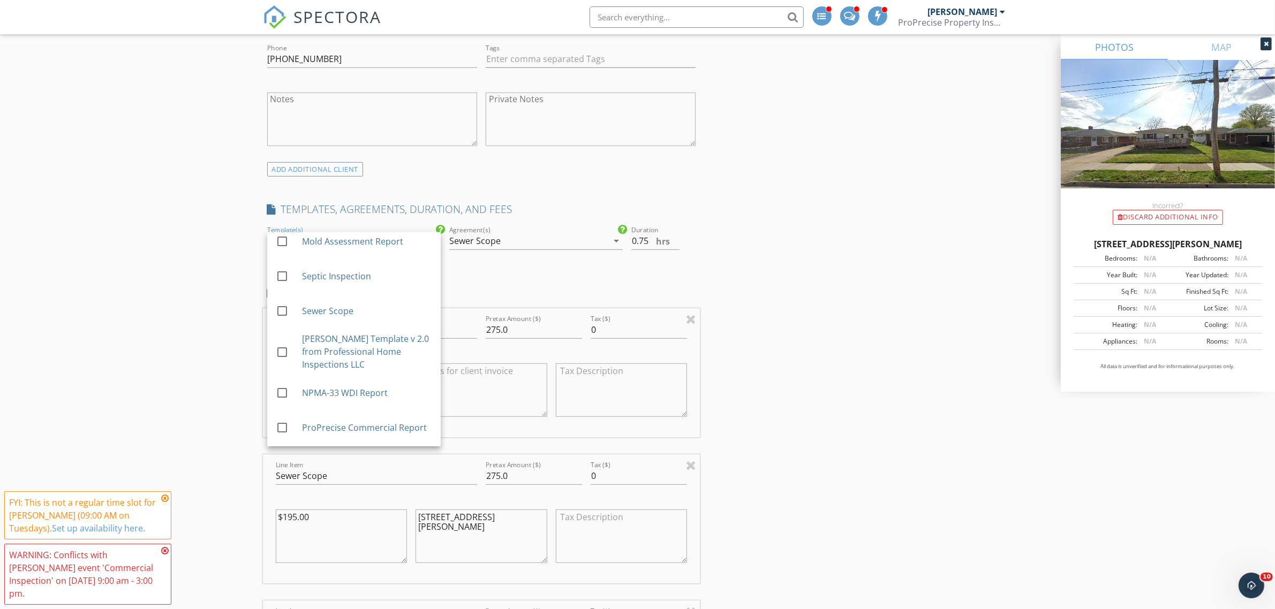
scroll to position [67, 0]
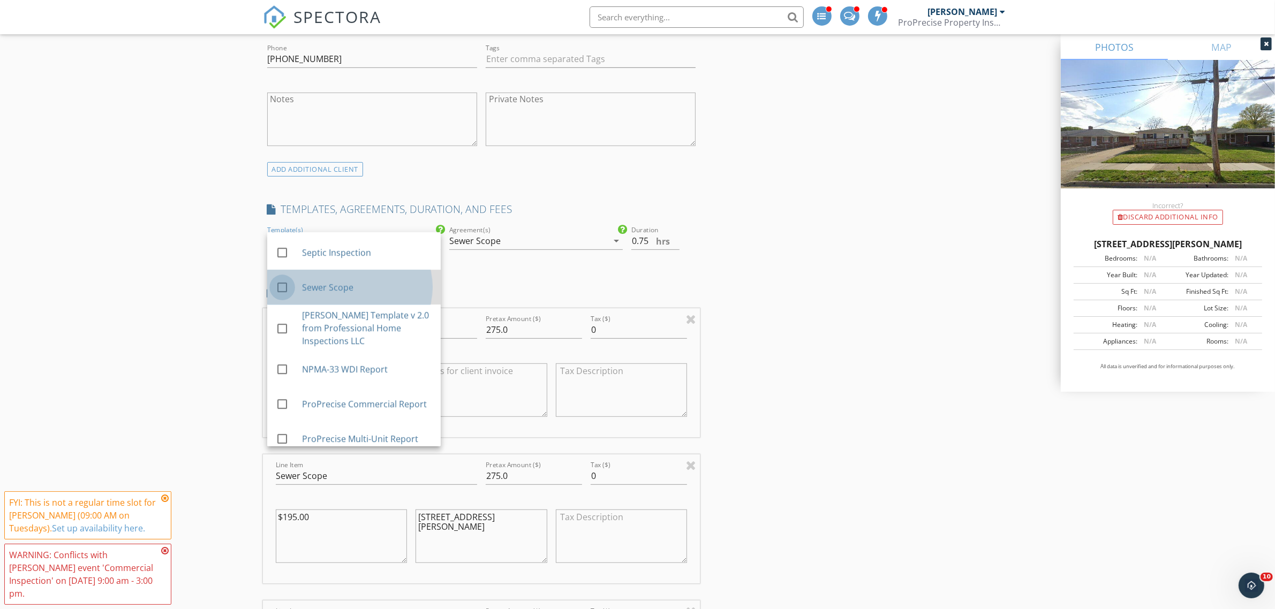
click at [276, 291] on div at bounding box center [282, 287] width 18 height 18
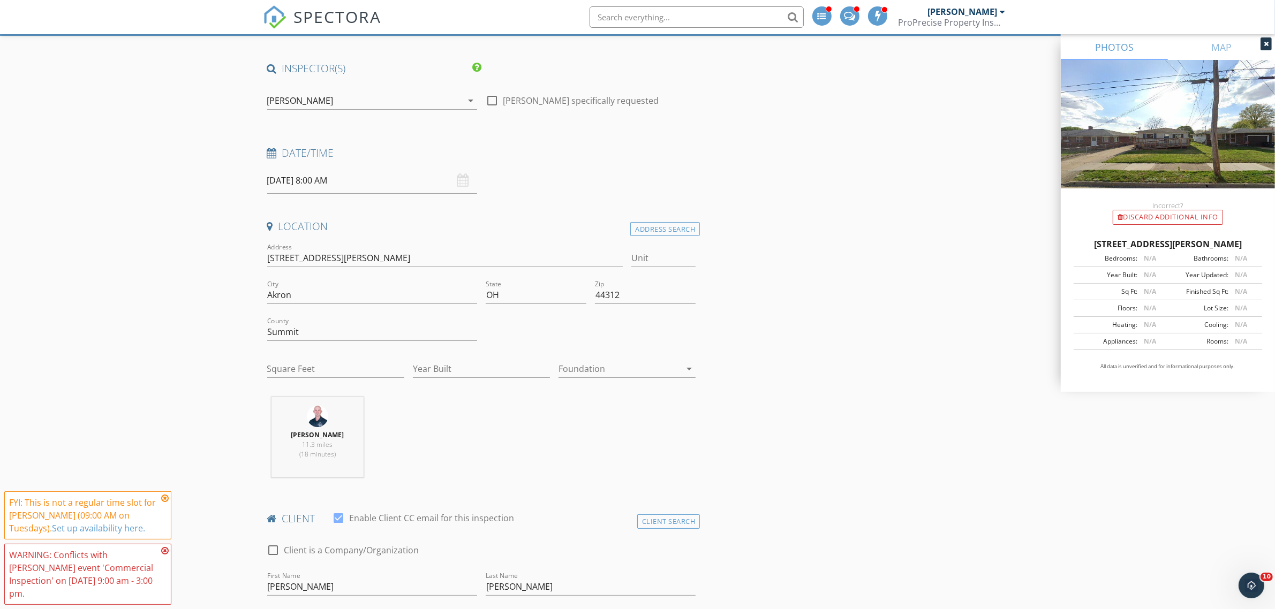
scroll to position [62, 0]
click at [279, 262] on input "590 Hillman Rd" at bounding box center [445, 259] width 356 height 18
click at [281, 256] on input "590-600 Hillman Rd" at bounding box center [445, 259] width 356 height 18
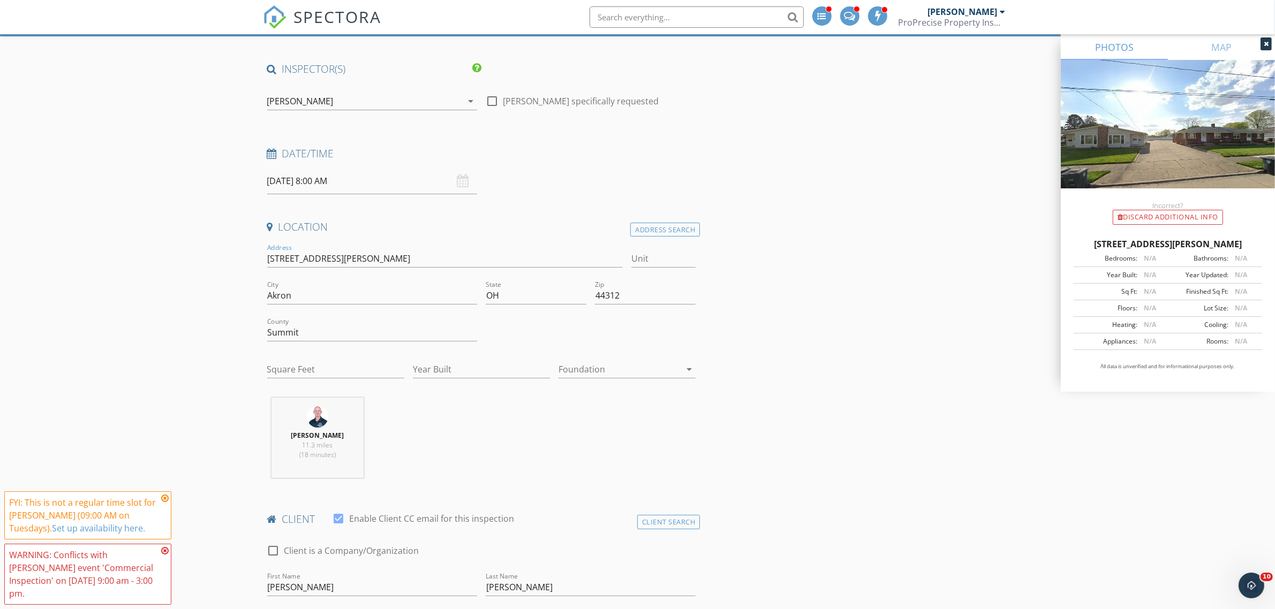
click at [642, 367] on div at bounding box center [619, 369] width 122 height 17
click at [619, 398] on div "Basement" at bounding box center [627, 399] width 120 height 13
click at [459, 366] on input "Year Built" at bounding box center [481, 370] width 137 height 18
drag, startPoint x: 298, startPoint y: 260, endPoint x: 280, endPoint y: 260, distance: 17.7
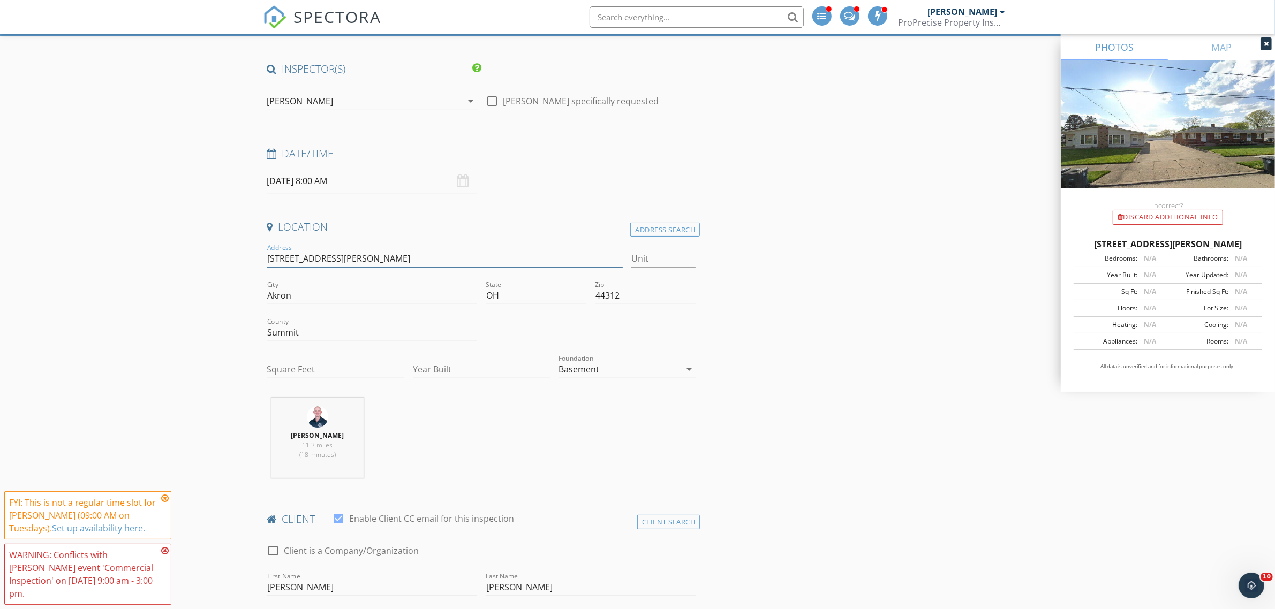
click at [280, 260] on input "598-600 Hillman Rd" at bounding box center [445, 259] width 356 height 18
type input "598 Hillman Rd"
click at [335, 376] on input "Square Feet" at bounding box center [335, 370] width 137 height 18
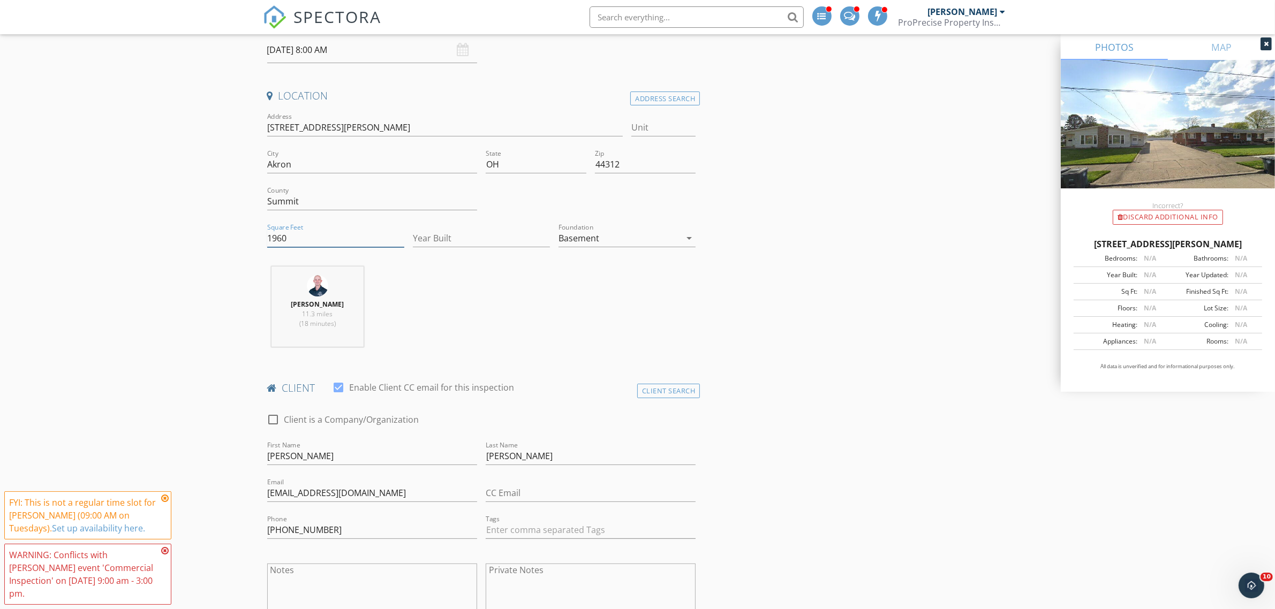
scroll to position [167, 0]
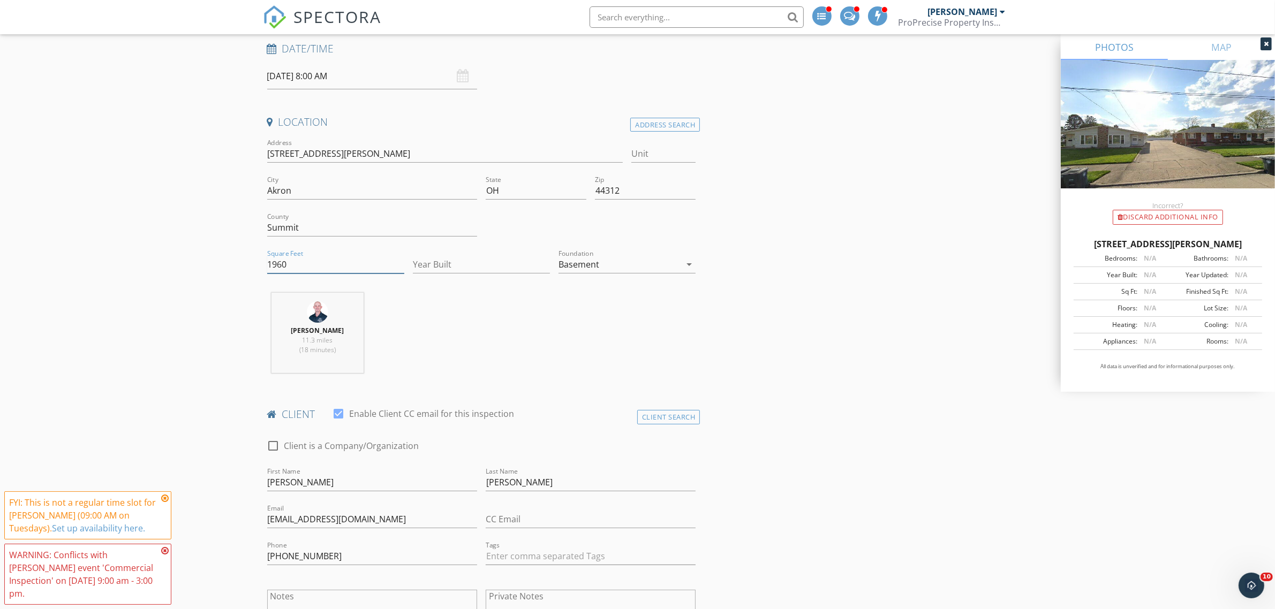
type input "1960"
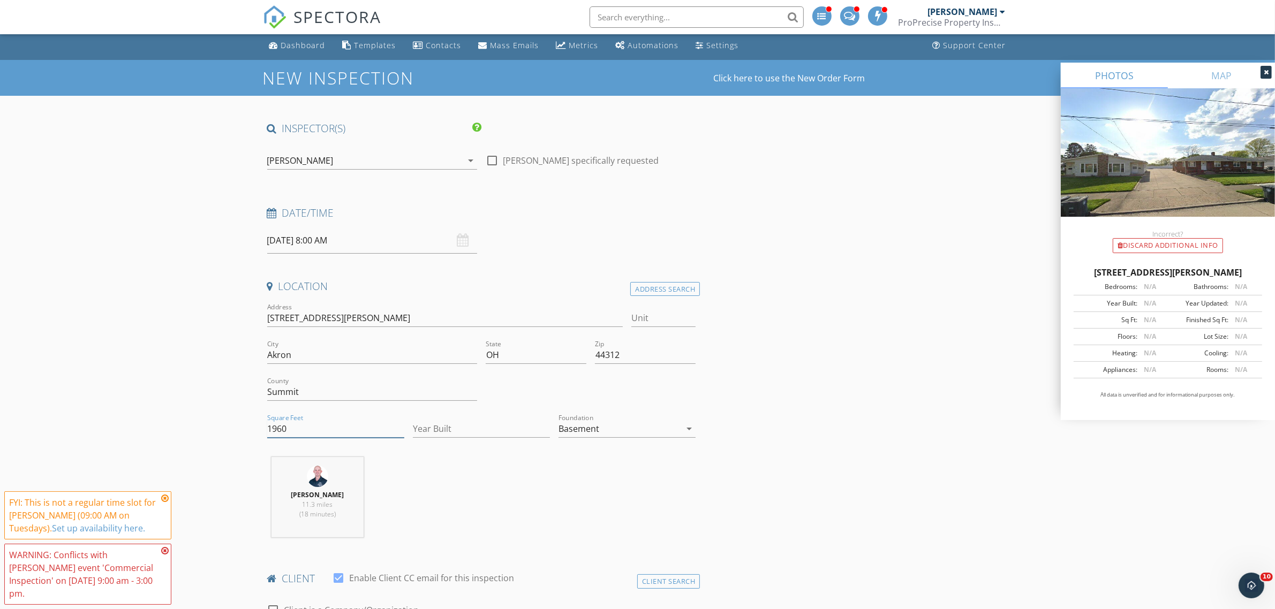
scroll to position [0, 0]
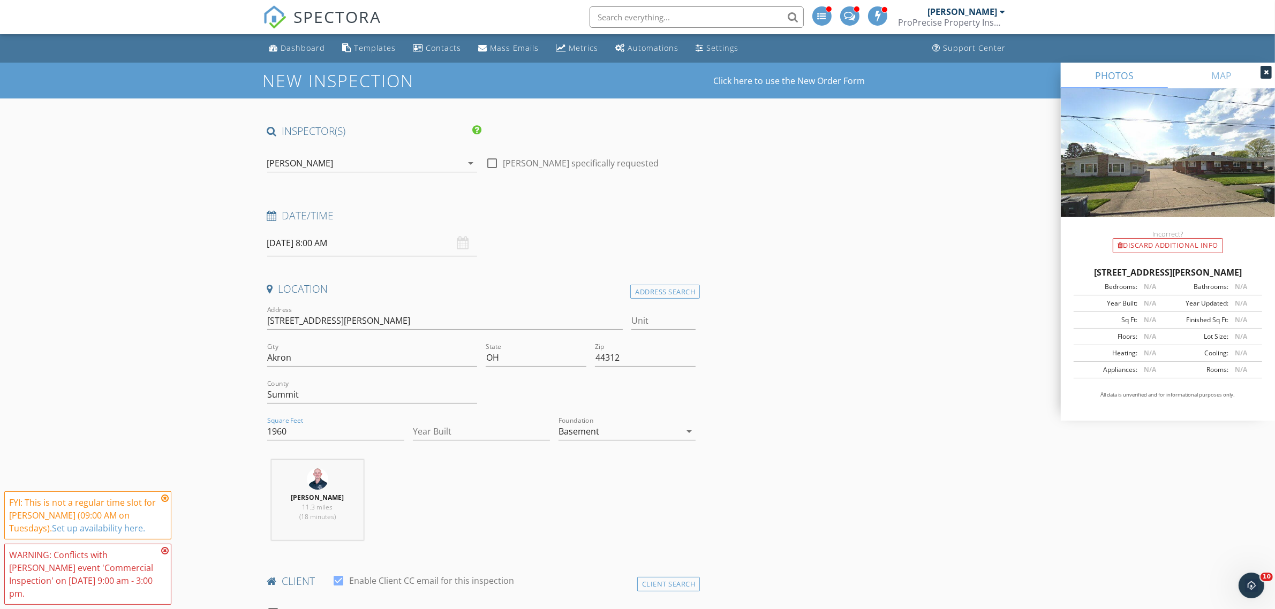
click at [459, 162] on div "[PERSON_NAME]" at bounding box center [364, 163] width 195 height 17
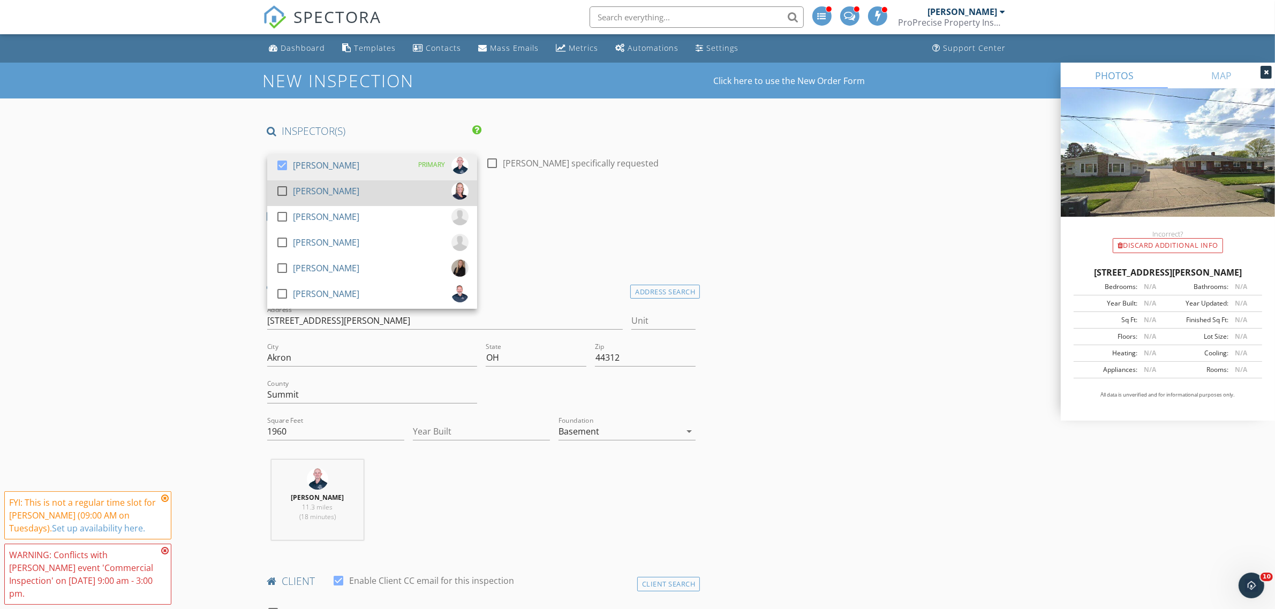
click at [308, 191] on div "[PERSON_NAME]" at bounding box center [326, 191] width 66 height 17
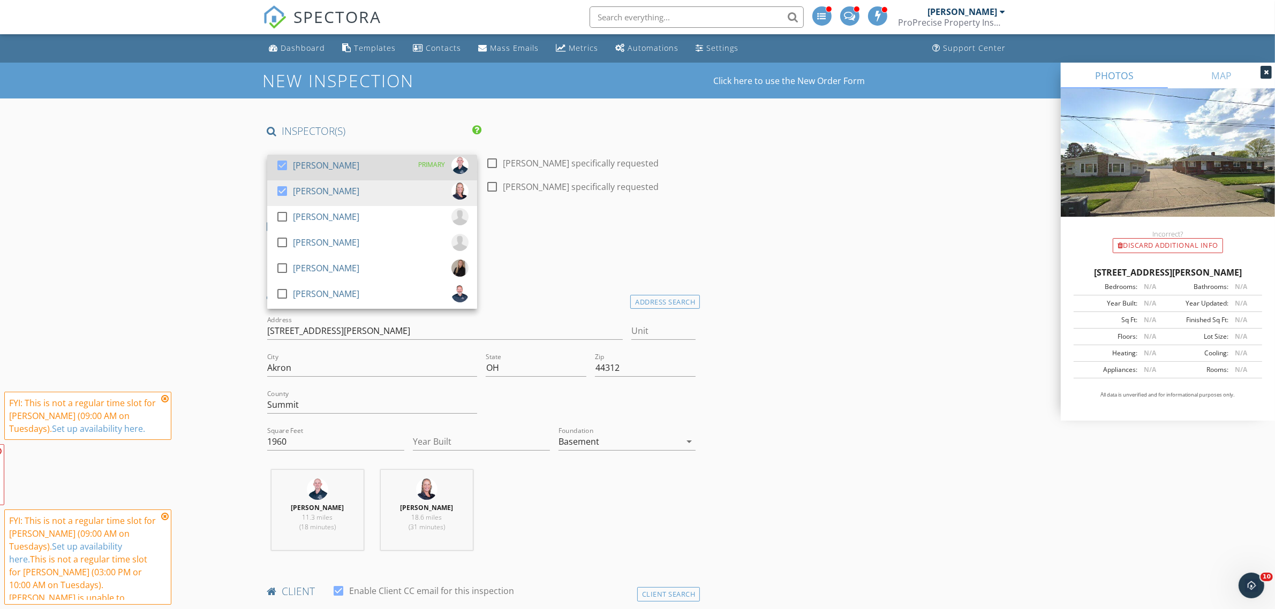
click at [284, 166] on div at bounding box center [282, 165] width 18 height 18
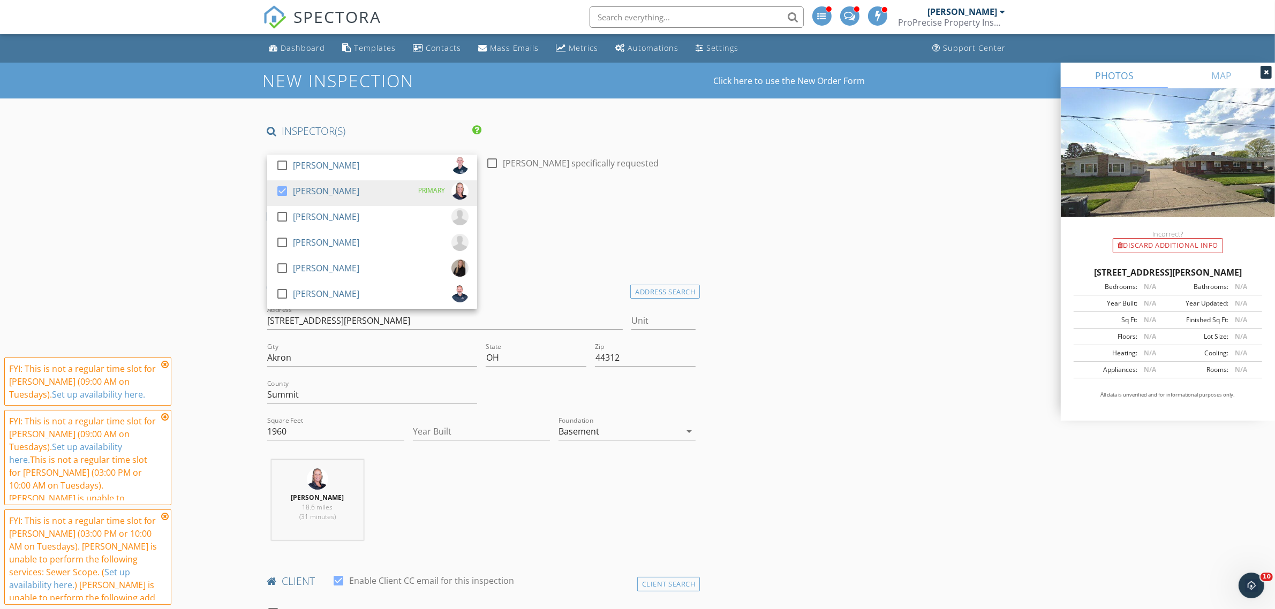
click at [654, 220] on h4 "Date/Time" at bounding box center [481, 216] width 429 height 14
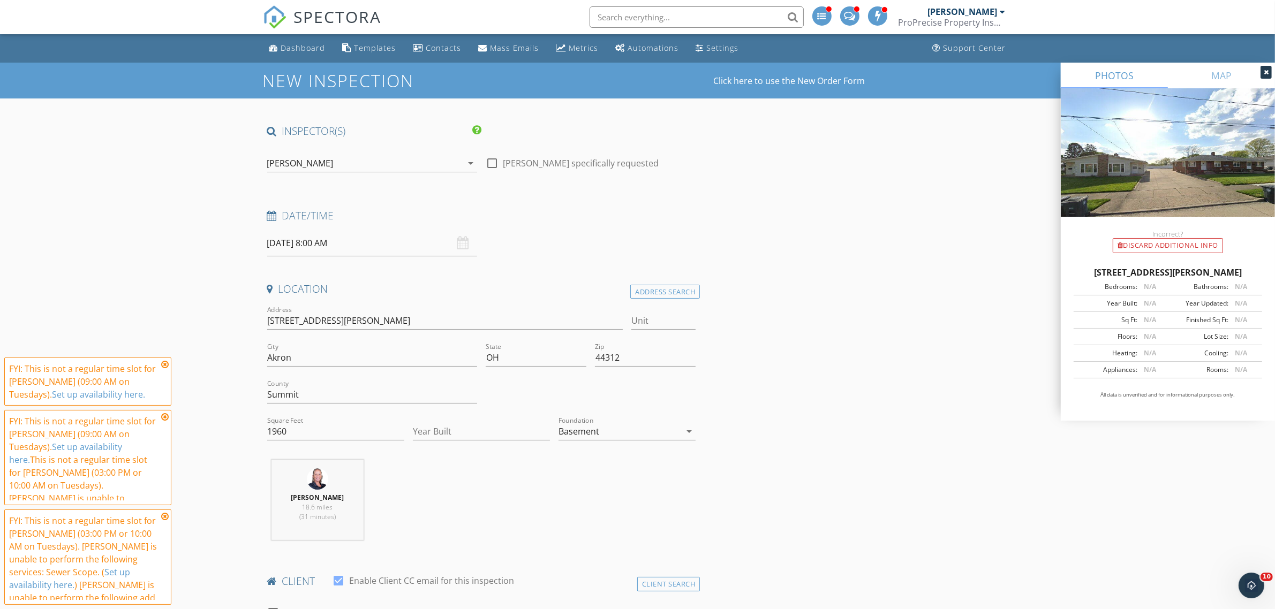
click at [359, 242] on input "09/30/2025 8:00 AM" at bounding box center [372, 243] width 210 height 26
type input "09/29/2025 8:00 AM"
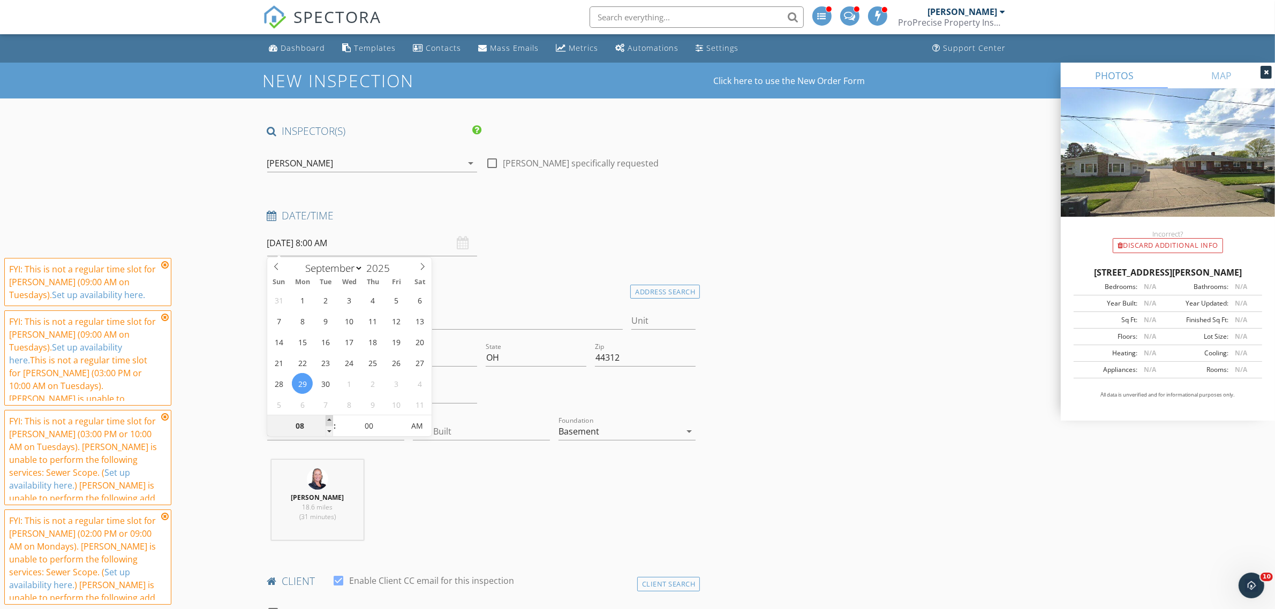
type input "09"
type input "[DATE] 9:00 AM"
click at [327, 419] on span at bounding box center [328, 420] width 7 height 11
type input "10"
type input "[DATE] 10:00 AM"
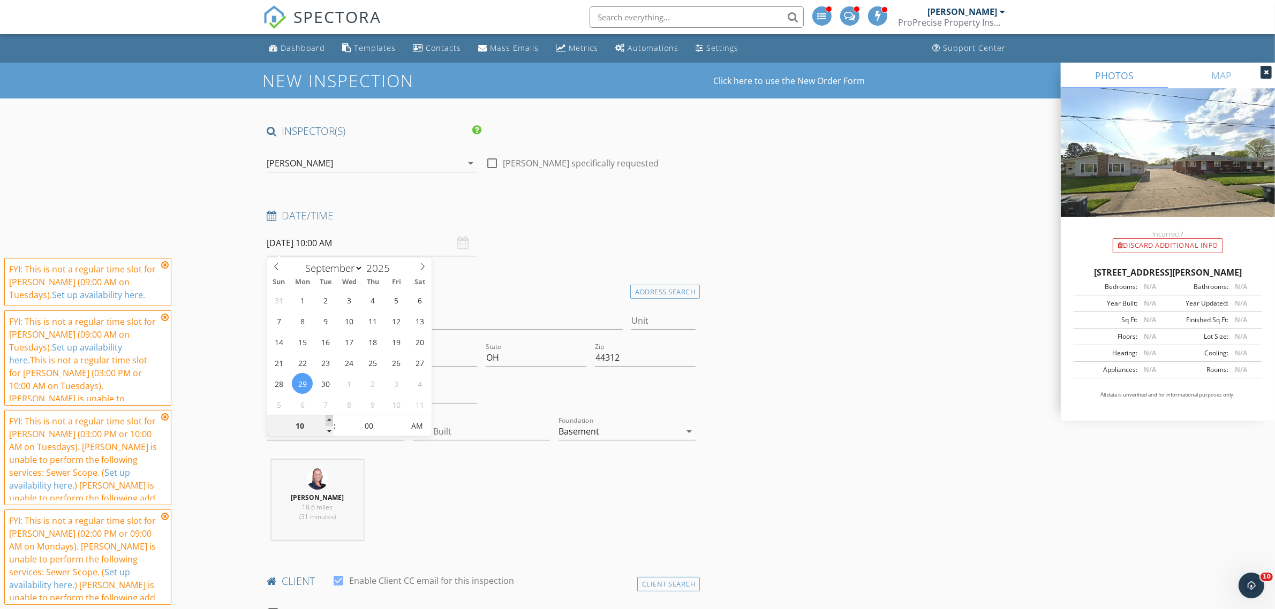
click at [327, 419] on span at bounding box center [328, 420] width 7 height 11
type input "11"
type input "09/29/2025 11:00 AM"
click at [327, 419] on span at bounding box center [328, 420] width 7 height 11
type input "12"
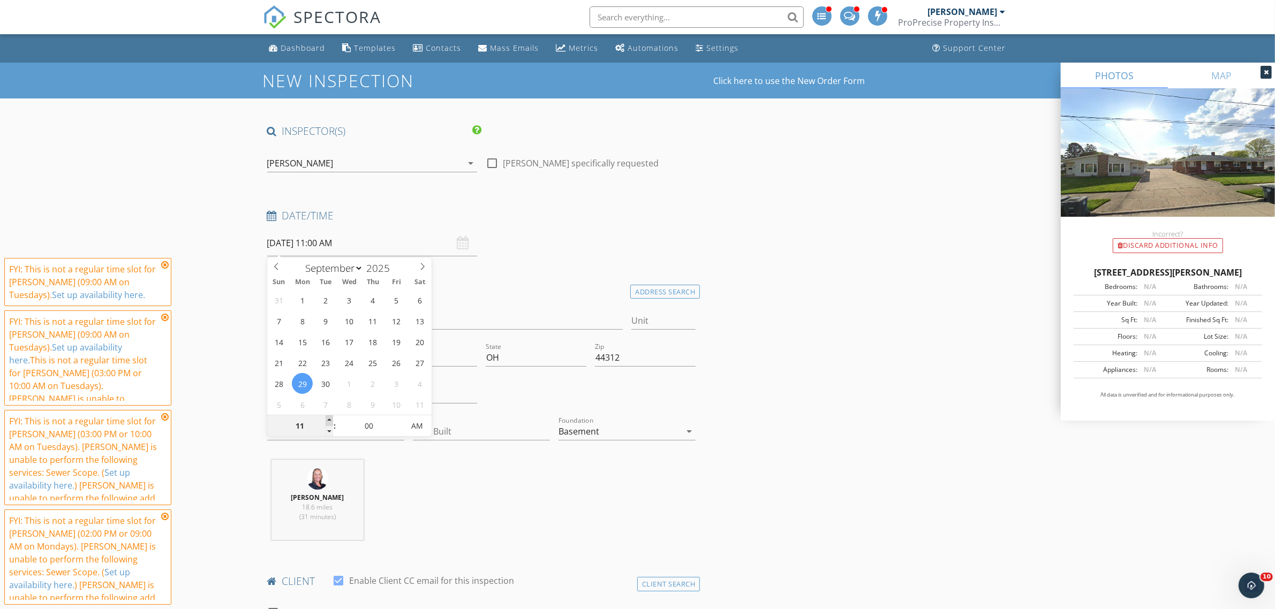
type input "09/29/2025 12:00 PM"
click at [327, 419] on span at bounding box center [328, 420] width 7 height 11
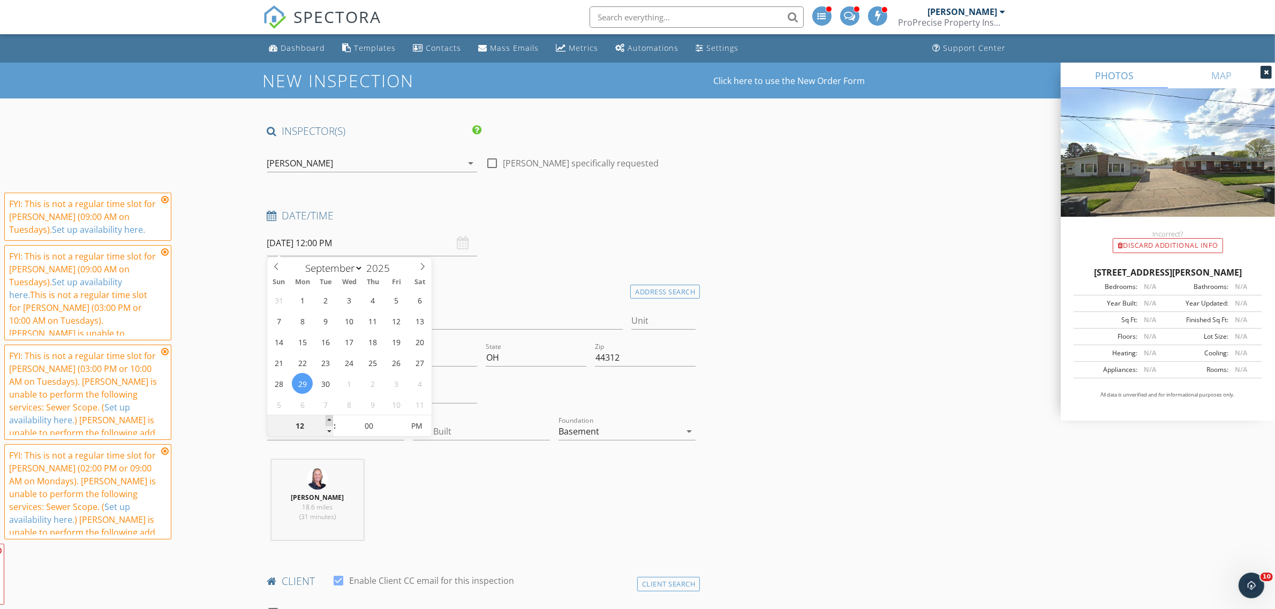
type input "01"
type input "09/29/2025 1:00 PM"
click at [327, 419] on span at bounding box center [328, 420] width 7 height 11
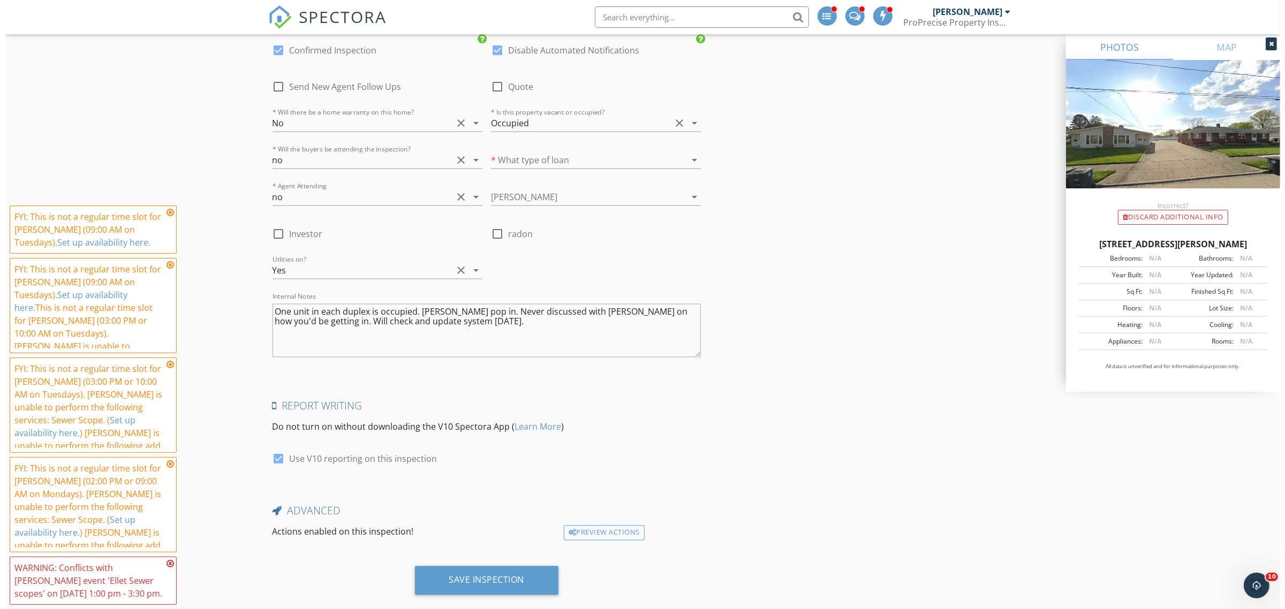
scroll to position [2241, 0]
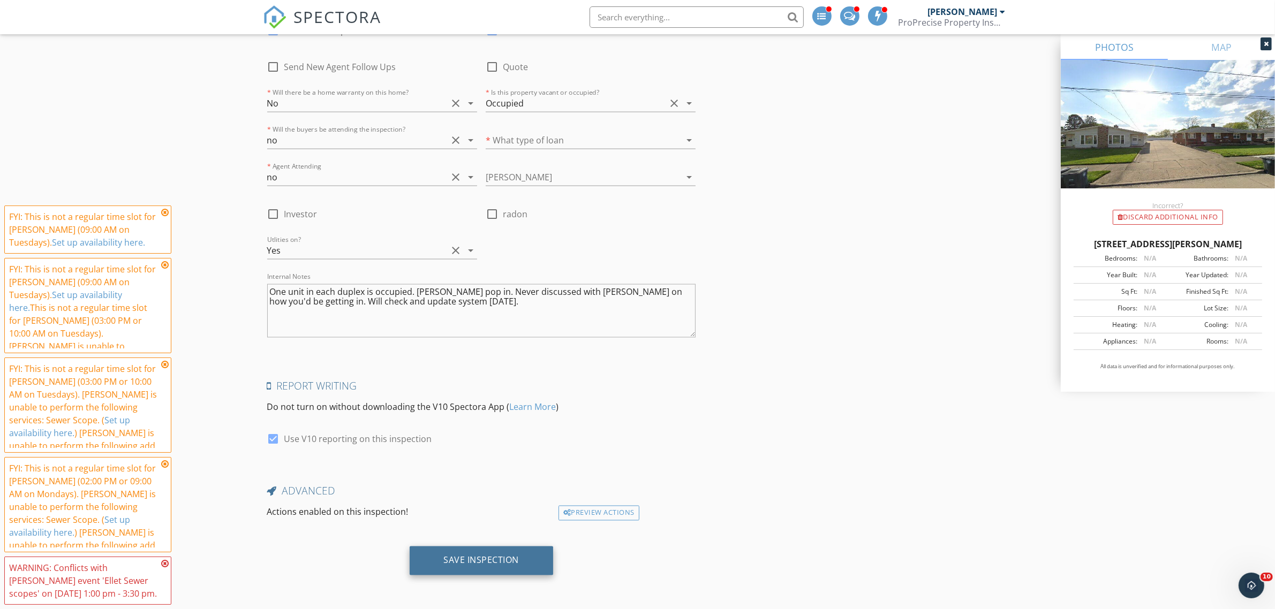
click at [492, 563] on div "Save Inspection" at bounding box center [481, 560] width 75 height 11
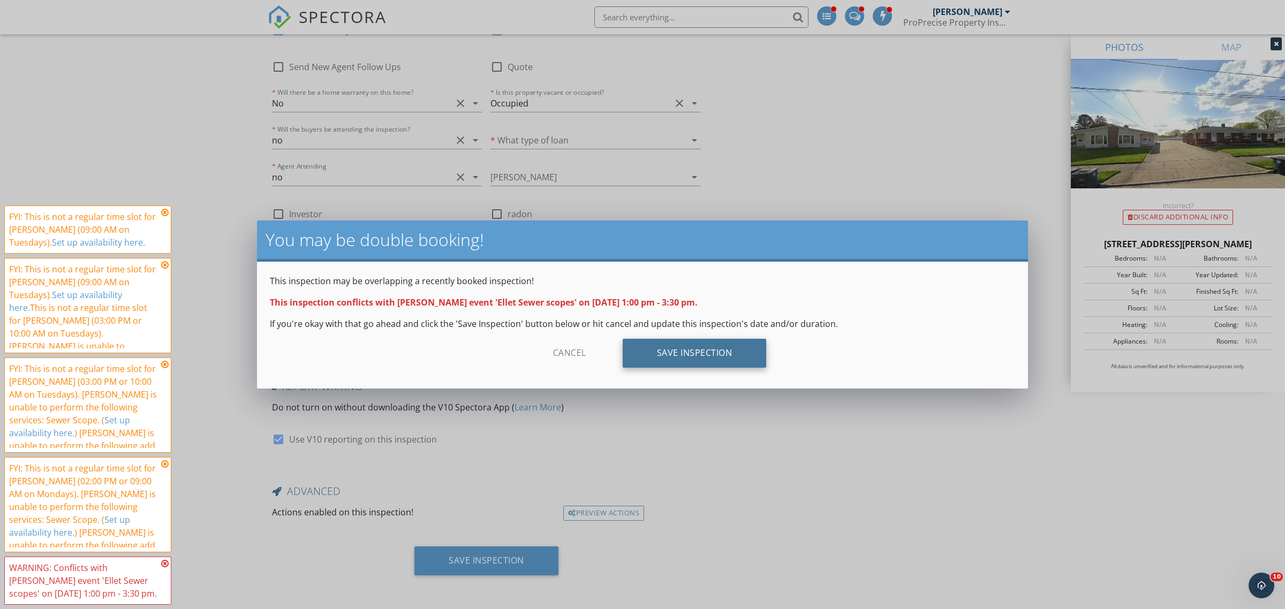
click at [659, 361] on div "Save Inspection" at bounding box center [695, 353] width 144 height 29
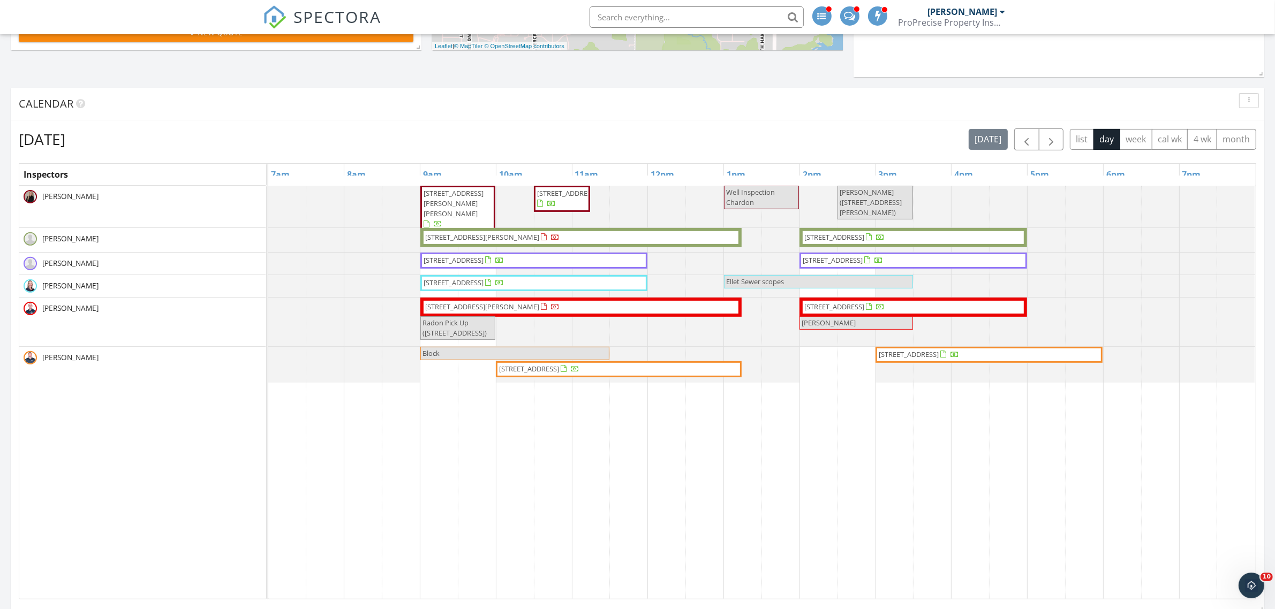
scroll to position [438, 0]
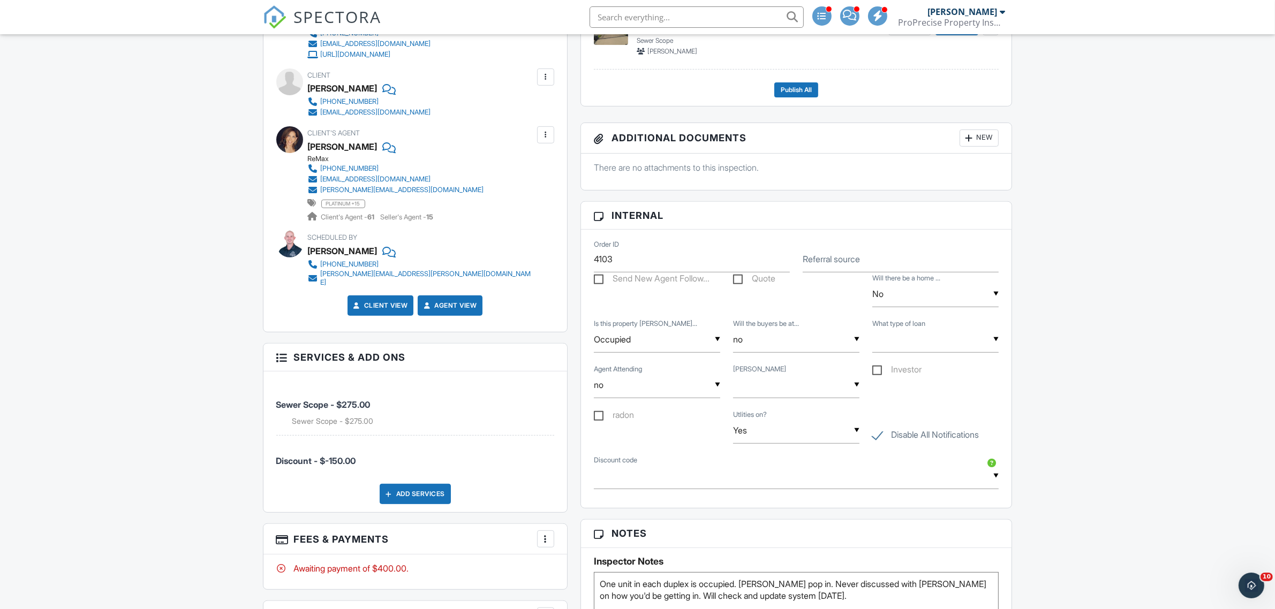
scroll to position [602, 0]
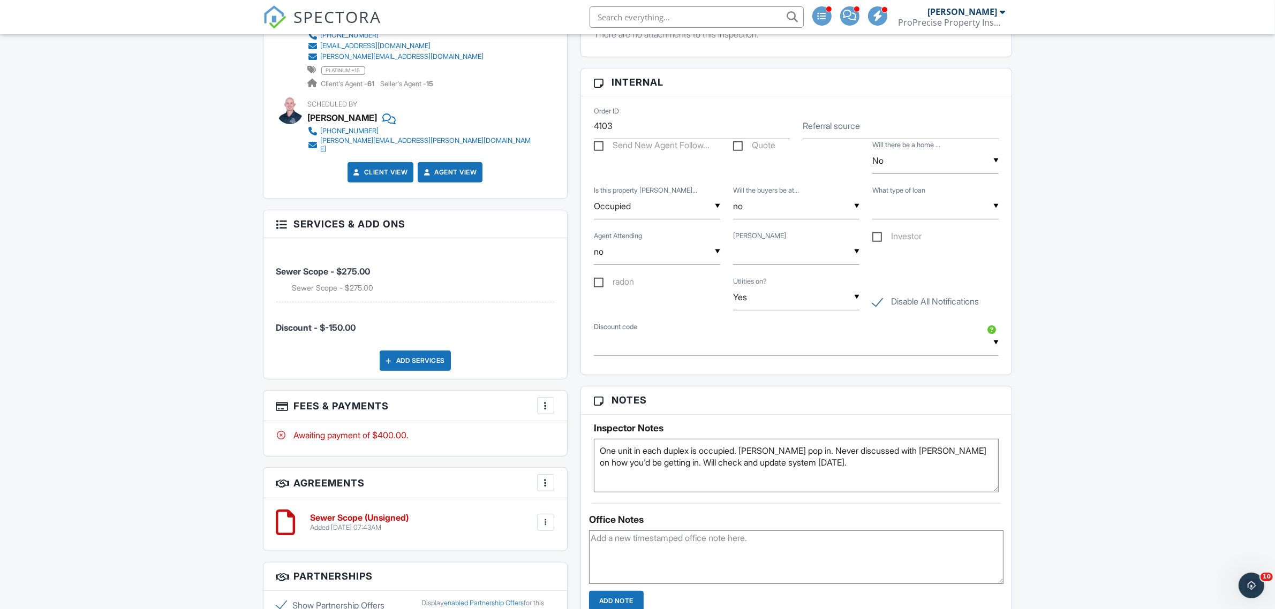
click at [595, 453] on textarea "One unit in each duplex is occupied. [PERSON_NAME] pop in. Never discussed with…" at bounding box center [796, 466] width 405 height 54
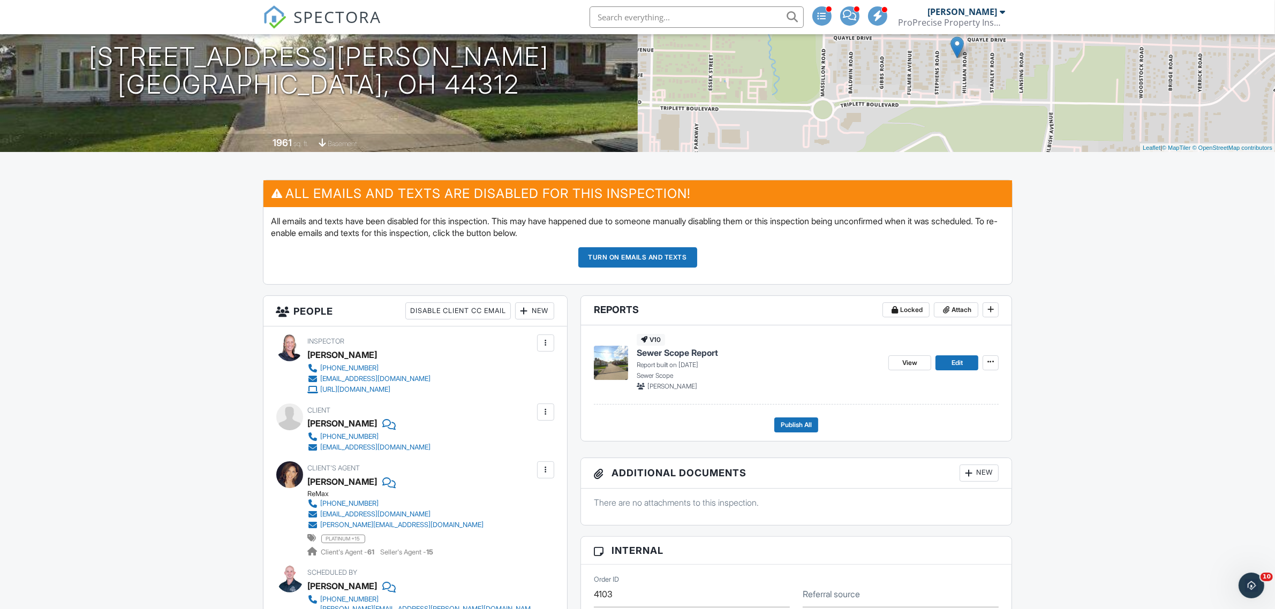
scroll to position [0, 0]
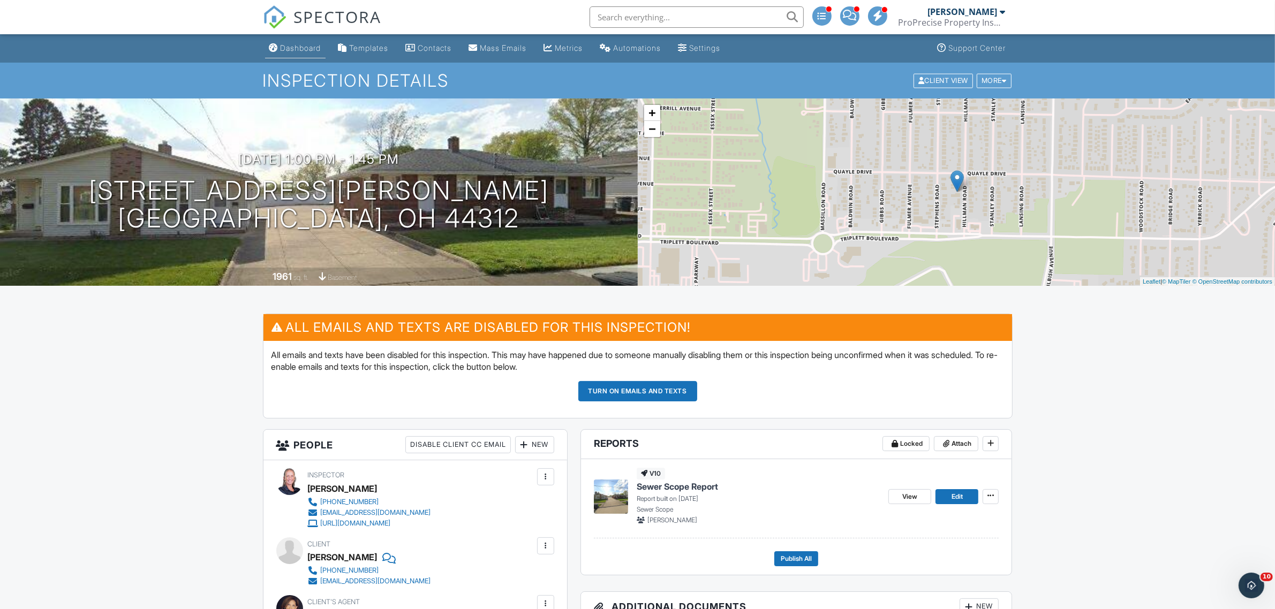
type textarea "Sewer Scope Stand Alone Service- 2 Duplexes. One unit in each duplex is occupie…"
click at [313, 52] on link "Dashboard" at bounding box center [295, 49] width 60 height 20
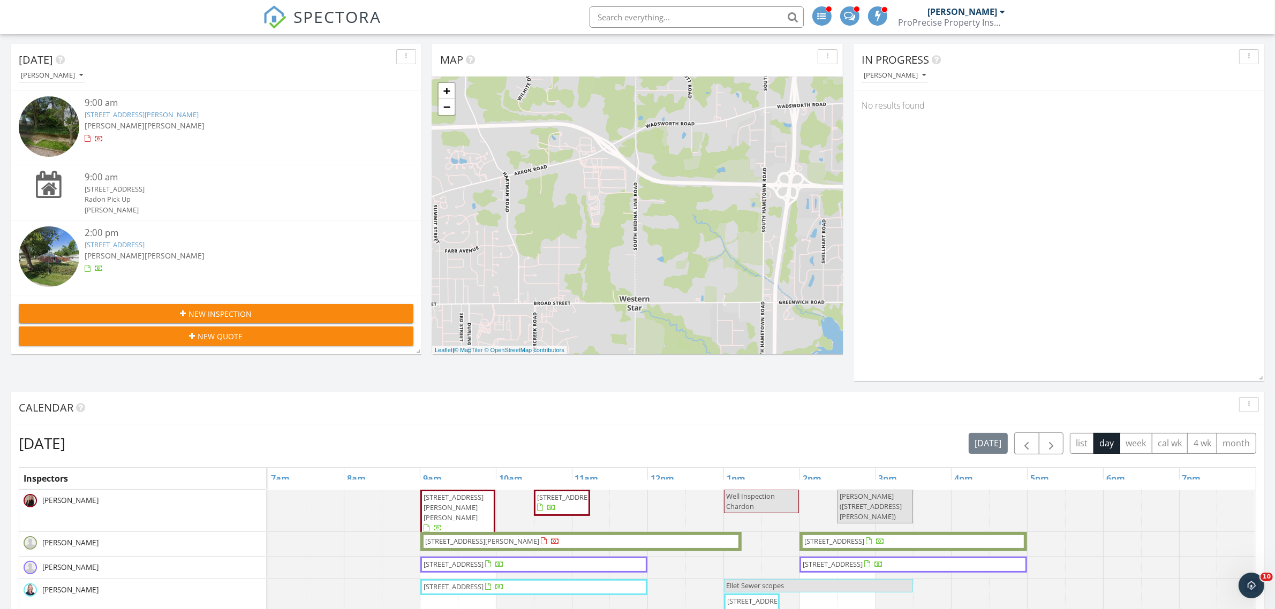
scroll to position [335, 0]
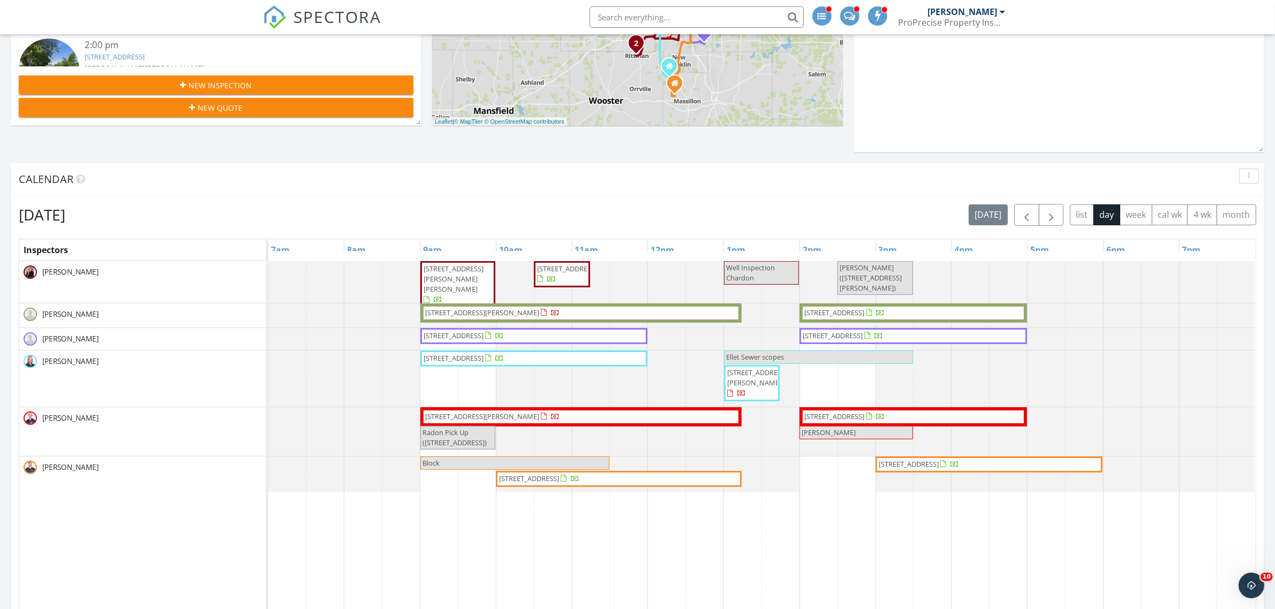
click at [443, 276] on span "4373 Suttle Dr, Norton 44203" at bounding box center [453, 279] width 60 height 30
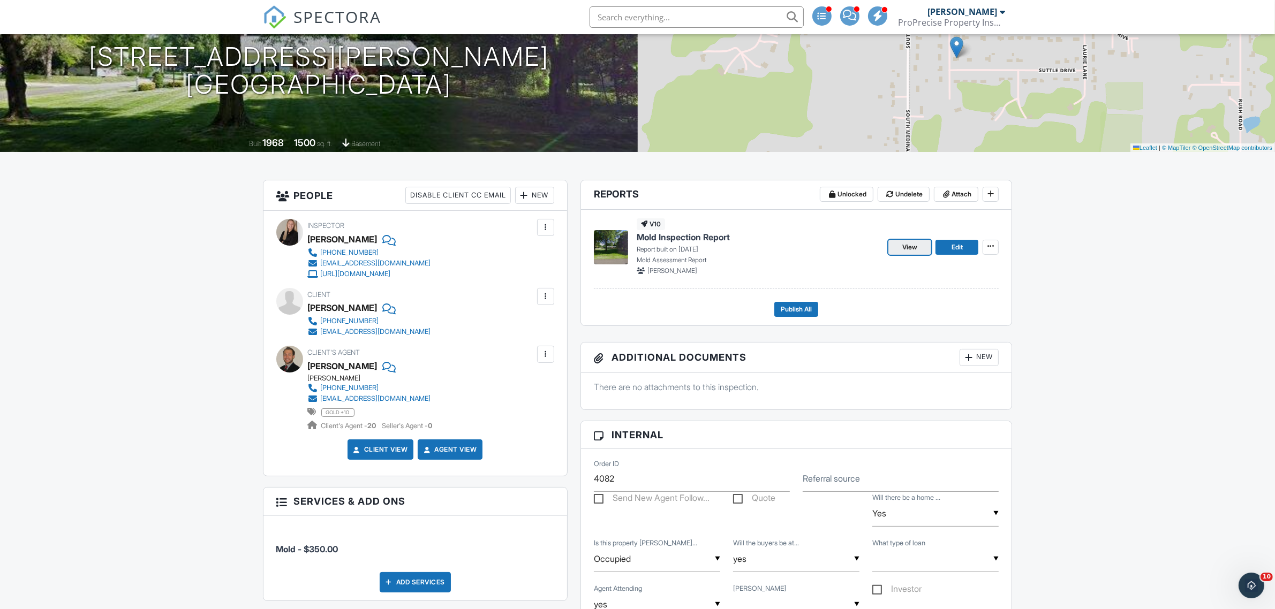
click at [919, 251] on link "View" at bounding box center [909, 247] width 43 height 15
